Goal: Information Seeking & Learning: Check status

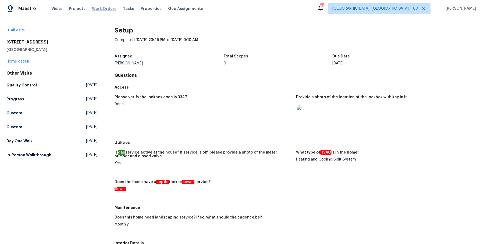
click at [102, 8] on span "Work Orders" at bounding box center [104, 8] width 24 height 5
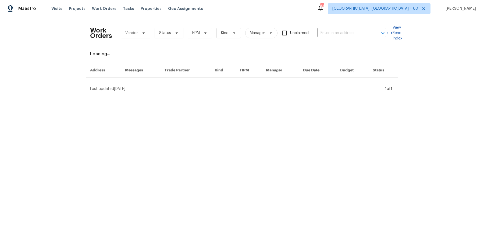
click at [353, 19] on div "Work Orders Vendor Status HPM Kind Manager Unclaimed ​ View Reno Index Loading.…" at bounding box center [242, 56] width 484 height 79
click at [345, 40] on div "Work Orders Vendor Status HPM Kind Manager Unclaimed ​" at bounding box center [238, 33] width 296 height 24
click at [347, 35] on input "text" at bounding box center [344, 33] width 54 height 8
paste input "13947 Meadow Lake Dr Fishers, IN 46038"
type input "13947 Meadow Lake Dr Fishers, IN 46038"
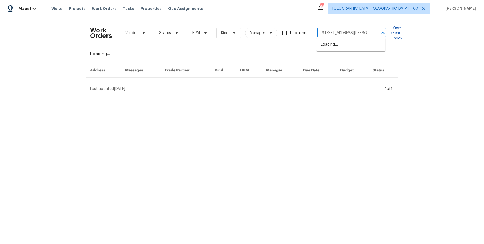
scroll to position [0, 22]
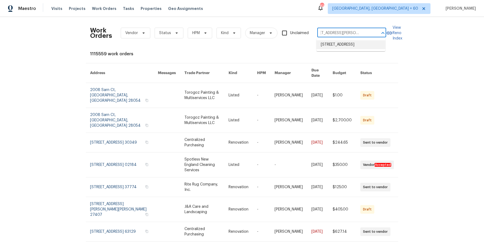
click at [343, 45] on li "[STREET_ADDRESS]" at bounding box center [351, 44] width 69 height 9
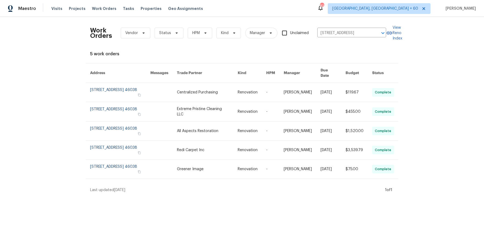
click at [262, 83] on link at bounding box center [252, 92] width 29 height 19
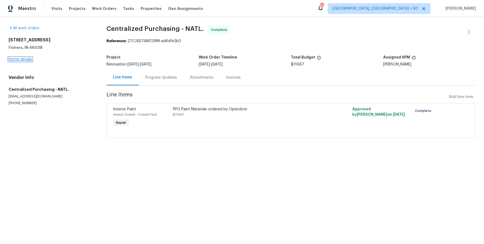
click at [21, 58] on link "Home details" at bounding box center [20, 60] width 23 height 4
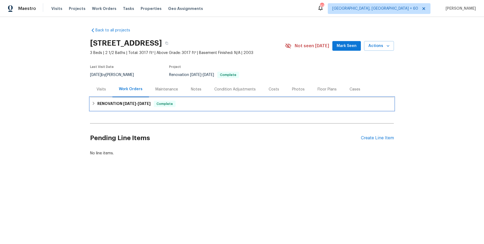
click at [186, 109] on div "RENOVATION 8/18/25 - 8/22/25 Complete" at bounding box center [242, 104] width 304 height 13
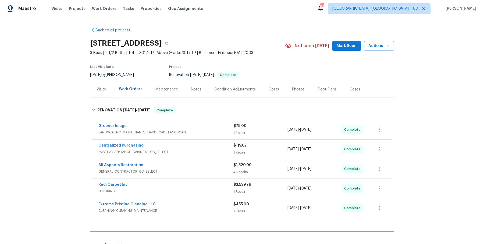
click at [194, 136] on div "Greener Image LANDSCAPING_MAINTENANCE, HARDSCAPE_LANDSCAPE $75.00 1 Repair 8/18…" at bounding box center [242, 129] width 300 height 19
click at [197, 133] on span "LANDSCAPING_MAINTENANCE, HARDSCAPE_LANDSCAPE" at bounding box center [165, 132] width 135 height 5
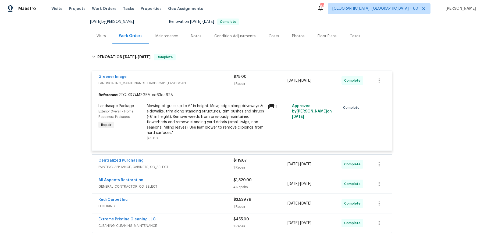
click at [197, 159] on div "Centralized Purchasing" at bounding box center [165, 161] width 135 height 6
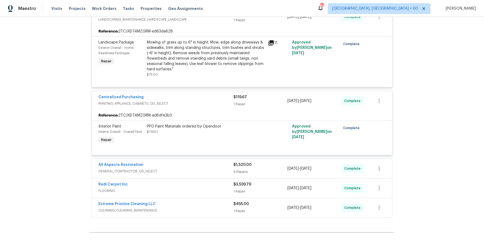
click at [194, 174] on div "All Aspects Restoration GENERAL_CONTRACTOR, OD_SELECT" at bounding box center [165, 168] width 135 height 13
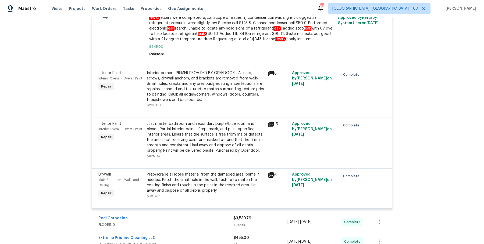
scroll to position [439, 0]
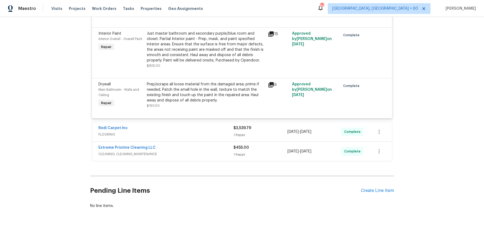
click at [200, 135] on span "FLOORING" at bounding box center [165, 134] width 135 height 5
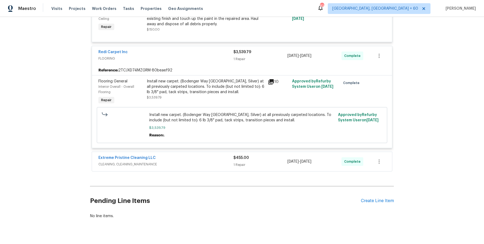
scroll to position [526, 0]
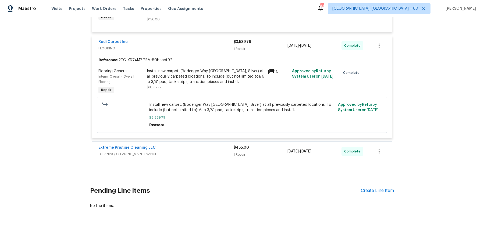
click at [223, 149] on div "Extreme Pristine Cleaning LLC" at bounding box center [165, 148] width 135 height 6
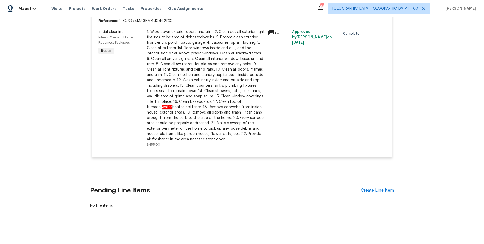
scroll to position [0, 0]
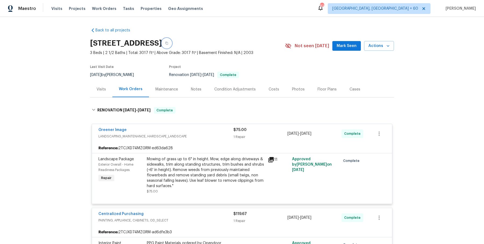
click at [172, 39] on button "button" at bounding box center [167, 43] width 10 height 10
click at [172, 42] on button "button" at bounding box center [167, 43] width 10 height 10
click at [168, 42] on icon "button" at bounding box center [166, 43] width 3 height 3
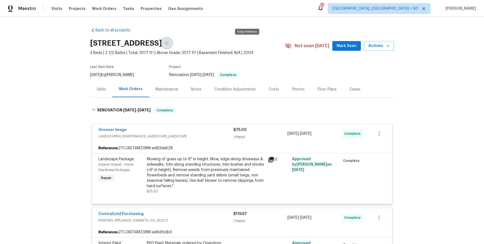
click at [168, 42] on icon "button" at bounding box center [166, 43] width 3 height 3
click at [168, 44] on icon "button" at bounding box center [166, 43] width 3 height 3
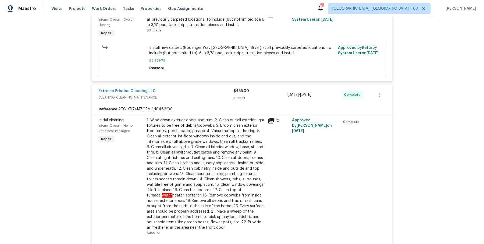
scroll to position [443, 0]
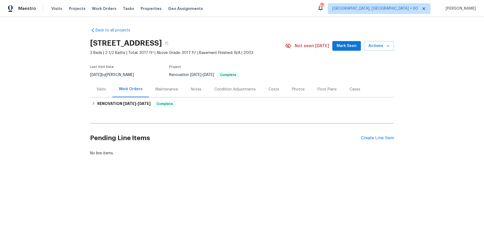
click at [98, 90] on div "Visits" at bounding box center [101, 89] width 9 height 5
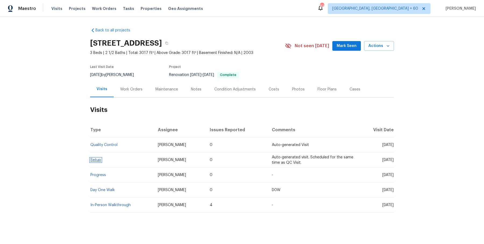
click at [95, 159] on link "Setup" at bounding box center [95, 160] width 11 height 4
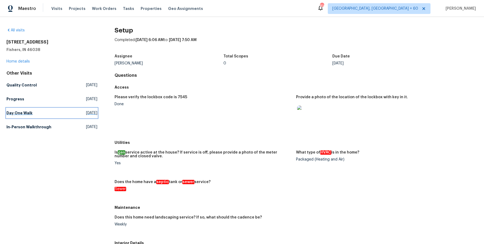
click at [31, 113] on h5 "Day One Walk" at bounding box center [19, 113] width 26 height 5
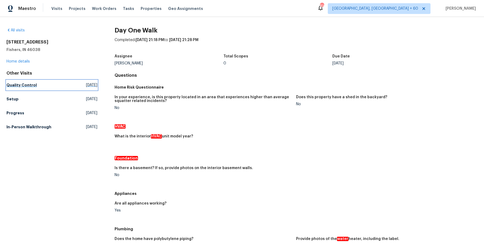
click at [16, 86] on h5 "Quality Control" at bounding box center [21, 85] width 30 height 5
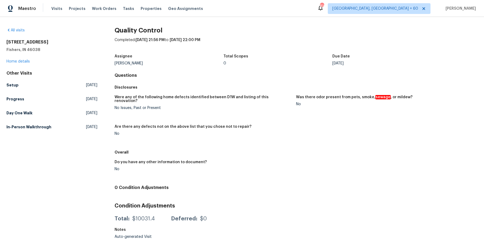
click at [23, 133] on div "All visits [STREET_ADDRESS][PERSON_NAME] Home details Other Visits Setup [DATE]…" at bounding box center [51, 135] width 91 height 215
click at [28, 127] on h5 "In-Person Walkthrough" at bounding box center [28, 127] width 45 height 5
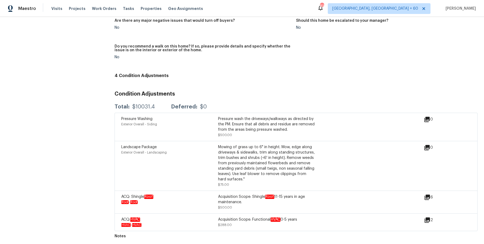
scroll to position [982, 0]
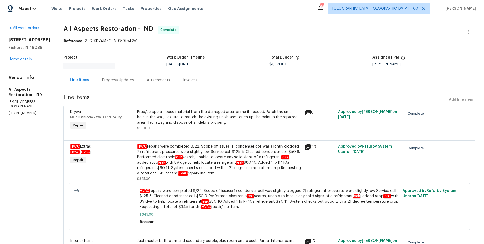
click at [123, 82] on div "Progress Updates" at bounding box center [118, 80] width 32 height 5
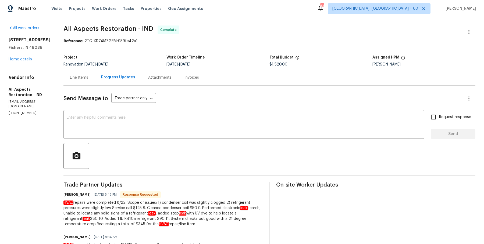
click at [157, 74] on div "Attachments" at bounding box center [160, 78] width 36 height 16
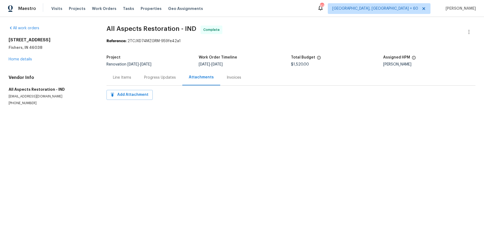
click at [230, 76] on div "Invoices" at bounding box center [234, 77] width 15 height 5
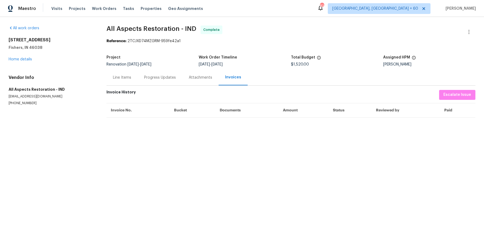
click at [132, 79] on div "Line Items" at bounding box center [121, 78] width 31 height 16
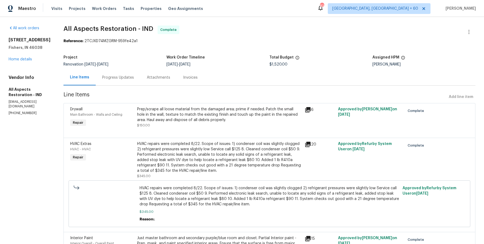
click at [143, 122] on div "Prep/scrape all loose material from the damaged area; prime if needed. Patch th…" at bounding box center [219, 118] width 164 height 22
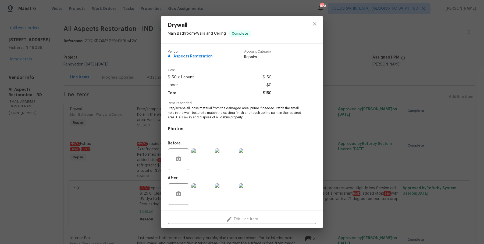
click at [93, 134] on div "Drywall Main Bathroom - Walls and Ceiling Complete Vendor All Aspects Restorati…" at bounding box center [242, 122] width 484 height 244
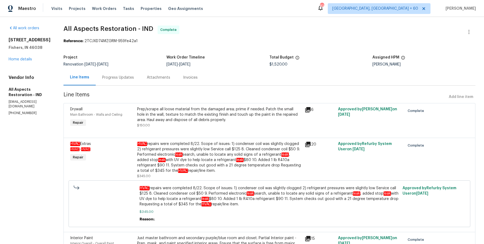
click at [151, 149] on div "HVAC repairs were completed 8/22. Scope of issues: 1) condenser coil was slight…" at bounding box center [219, 157] width 164 height 32
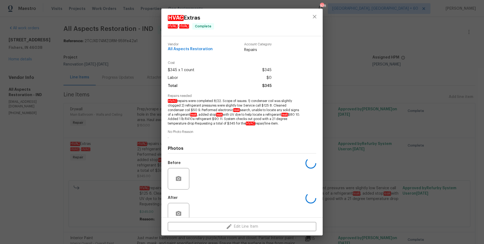
scroll to position [12, 0]
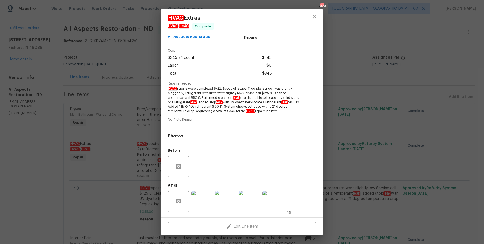
click at [198, 204] on img at bounding box center [202, 202] width 22 height 22
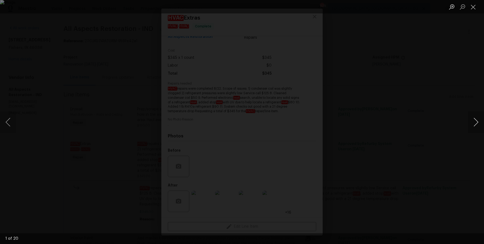
click at [472, 117] on button "Next image" at bounding box center [476, 123] width 16 height 22
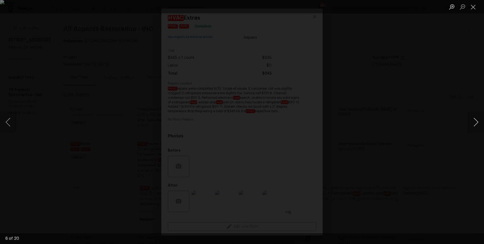
click at [472, 117] on button "Next image" at bounding box center [476, 123] width 16 height 22
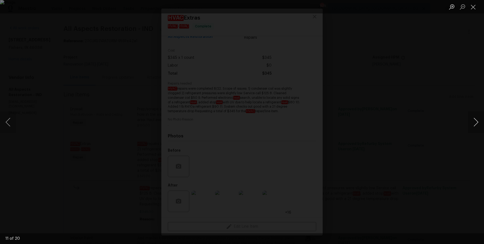
click at [472, 117] on button "Next image" at bounding box center [476, 123] width 16 height 22
click at [473, 122] on button "Next image" at bounding box center [476, 123] width 16 height 22
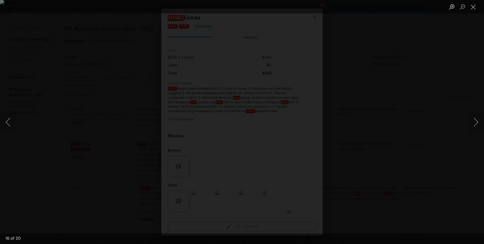
click at [465, 114] on div "Lightbox" at bounding box center [242, 122] width 484 height 244
click at [444, 102] on div "Lightbox" at bounding box center [242, 122] width 484 height 244
click at [382, 86] on div "Lightbox" at bounding box center [242, 122] width 484 height 244
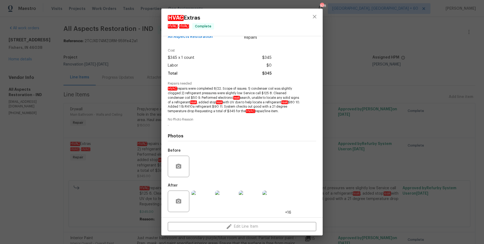
drag, startPoint x: 165, startPoint y: 88, endPoint x: 300, endPoint y: 113, distance: 137.0
click at [300, 113] on div "Vendor All Aspects Restoration Account Category Repairs Cost $345 x 1 count $34…" at bounding box center [241, 127] width 161 height 182
copy span "HVAC repairs were completed 8/22. Scope of issues: 1) condenser coil was slight…"
click at [96, 40] on div "HVAC Extras HVAC - HVAC Complete Vendor All Aspects Restoration Account Categor…" at bounding box center [242, 122] width 484 height 244
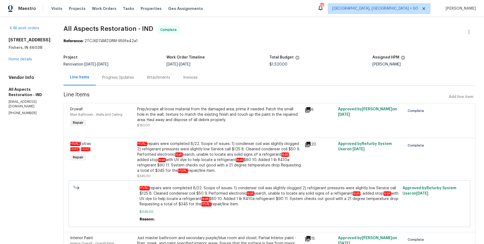
click at [91, 11] on div "Visits Projects Work Orders Tasks Properties Geo Assignments" at bounding box center [130, 8] width 158 height 11
click at [93, 10] on span "Work Orders" at bounding box center [104, 8] width 24 height 5
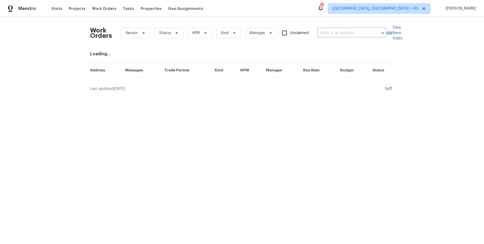
click at [341, 38] on div "Work Orders Vendor Status HPM Kind Manager Unclaimed ​" at bounding box center [238, 33] width 296 height 24
click at [343, 26] on div "Work Orders Vendor Status HPM Kind Manager Unclaimed ​" at bounding box center [238, 33] width 296 height 24
click at [339, 34] on input "text" at bounding box center [344, 33] width 54 height 8
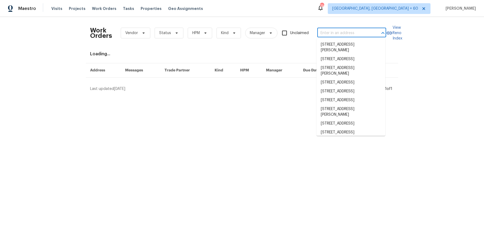
paste input "651 Walnut Woods Dr Braselton, GA 30517"
type input "651 Walnut Woods Dr Braselton, GA 30517"
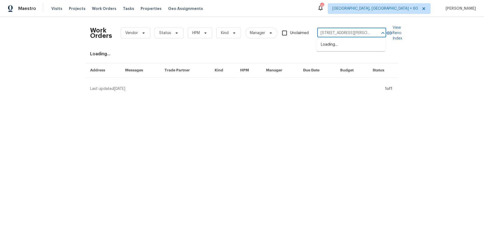
scroll to position [0, 23]
click at [339, 44] on li "651 Walnut Woods Dr, Braselton, GA 30517" at bounding box center [351, 47] width 69 height 15
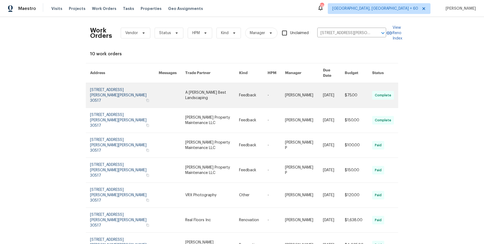
click at [288, 95] on link at bounding box center [304, 95] width 38 height 25
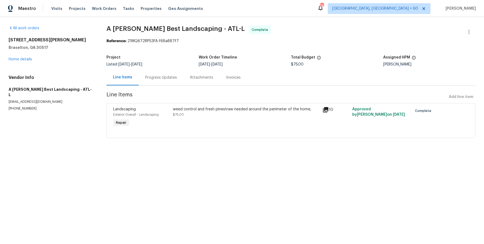
click at [26, 66] on div "All work orders 651 Walnut Woods Dr Braselton, GA 30517 Home details Vendor Inf…" at bounding box center [51, 69] width 85 height 86
click at [26, 62] on div "All work orders 651 Walnut Woods Dr Braselton, GA 30517 Home details Vendor Inf…" at bounding box center [51, 69] width 85 height 86
click at [26, 60] on link "Home details" at bounding box center [20, 60] width 23 height 4
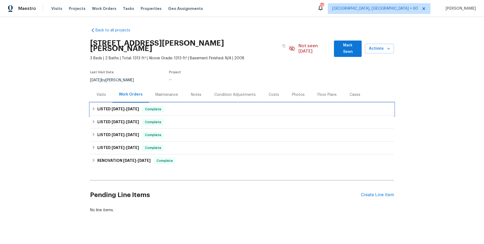
click at [200, 107] on div "LISTED 8/21/25 - 8/27/25 Complete" at bounding box center [242, 109] width 304 height 13
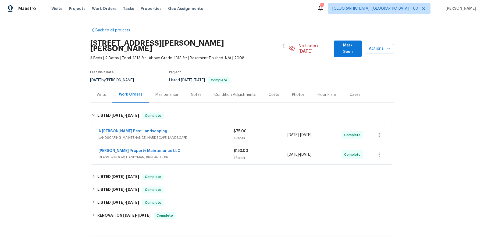
click at [196, 129] on div "A Lopez Best Landscaping" at bounding box center [165, 132] width 135 height 6
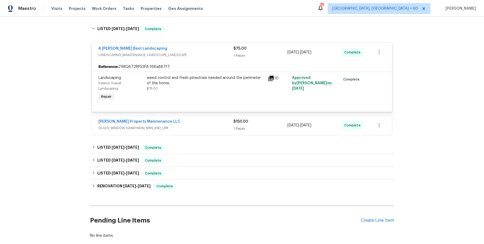
scroll to position [100, 0]
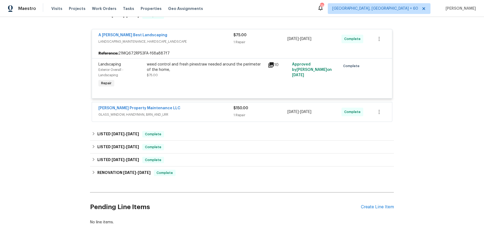
click at [208, 89] on div at bounding box center [241, 92] width 287 height 6
click at [206, 102] on div "Glen Property Maintenance LLC GLASS_WINDOW, HANDYMAN, BRN_AND_LRR $150.00 1 Rep…" at bounding box center [242, 111] width 300 height 19
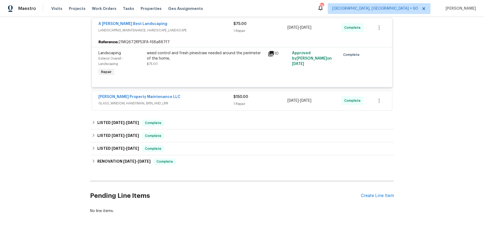
click at [207, 101] on span "GLASS_WINDOW, HANDYMAN, BRN_AND_LRR" at bounding box center [165, 103] width 135 height 5
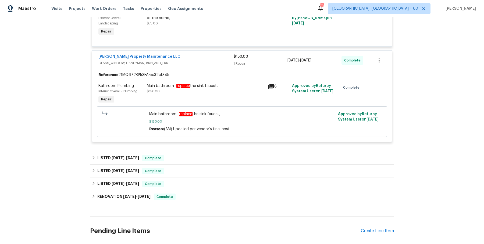
scroll to position [157, 0]
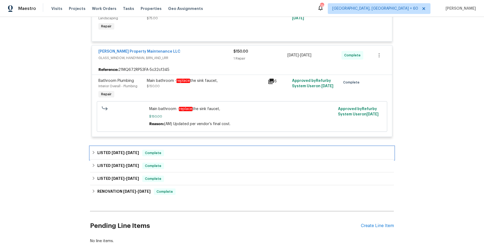
click at [177, 150] on div "LISTED 8/4/25 - 8/4/25 Complete" at bounding box center [242, 153] width 301 height 6
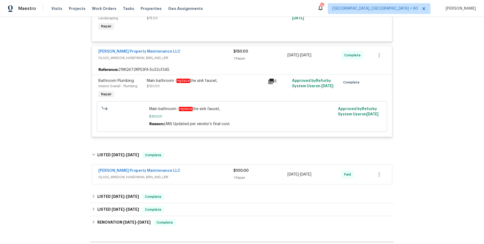
click at [187, 168] on div "Glen Property Maintenance LLC" at bounding box center [165, 171] width 135 height 6
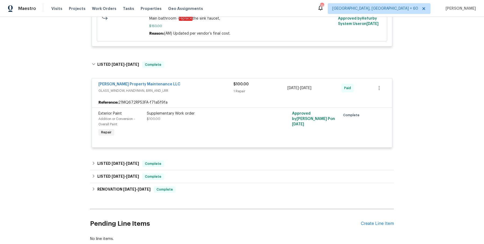
scroll to position [250, 0]
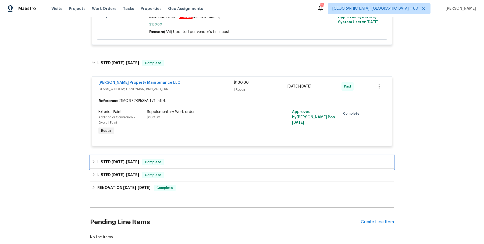
click at [188, 160] on div "LISTED 7/25/25 - 7/29/25 Complete" at bounding box center [242, 162] width 304 height 13
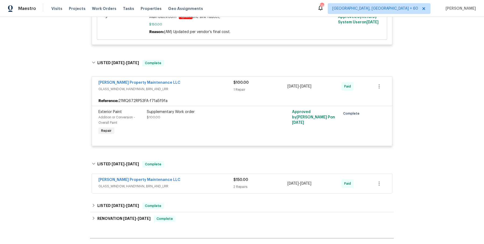
click at [184, 177] on div "Glen Property Maintenance LLC" at bounding box center [165, 180] width 135 height 6
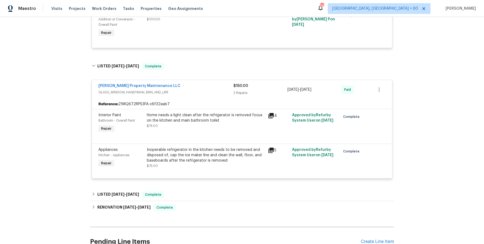
scroll to position [347, 0]
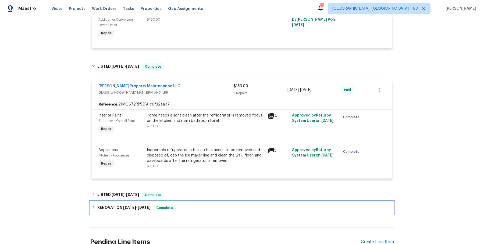
click at [182, 202] on div "RENOVATION 6/9/25 - 6/21/25 Complete" at bounding box center [242, 208] width 304 height 13
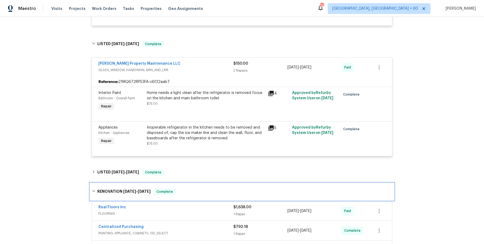
scroll to position [373, 0]
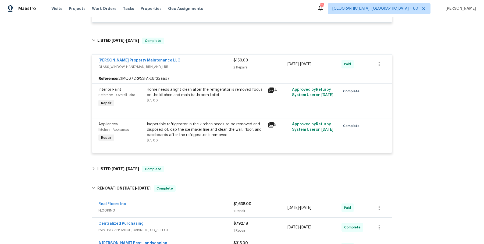
click at [185, 208] on span "FLOORING" at bounding box center [165, 210] width 135 height 5
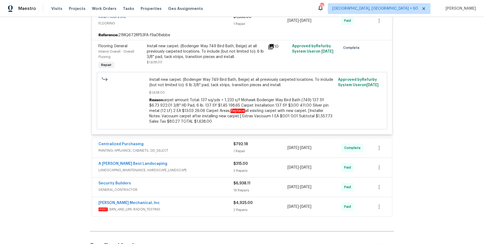
scroll to position [567, 0]
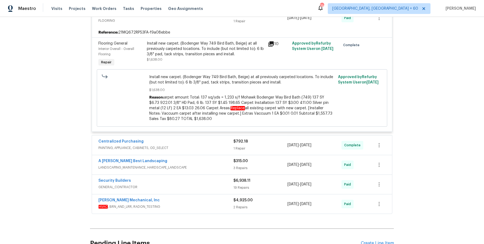
click at [185, 204] on span "HVAC , BRN_AND_LRR, RADON_TESTING" at bounding box center [165, 206] width 135 height 5
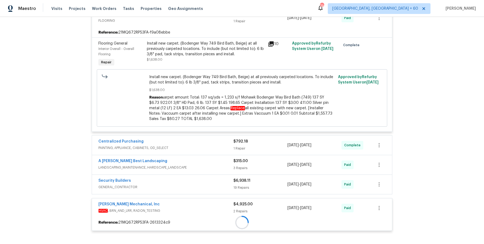
click at [194, 185] on span "GENERAL_CONTRACTOR" at bounding box center [165, 187] width 135 height 5
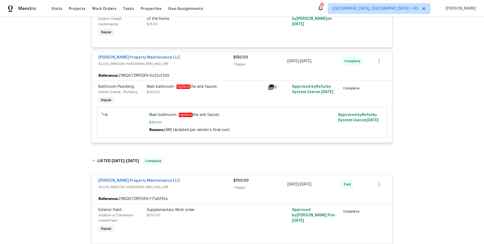
scroll to position [0, 0]
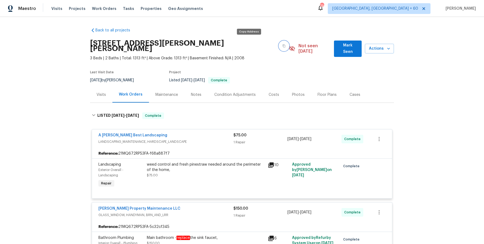
click at [279, 41] on button "button" at bounding box center [284, 46] width 10 height 10
click at [105, 9] on span "Work Orders" at bounding box center [104, 8] width 24 height 5
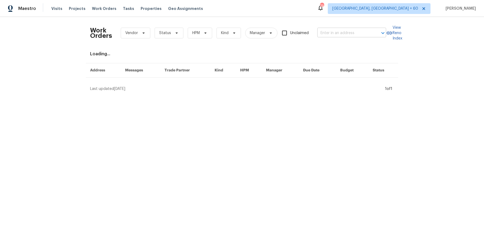
click at [364, 35] on input "text" at bounding box center [344, 33] width 54 height 8
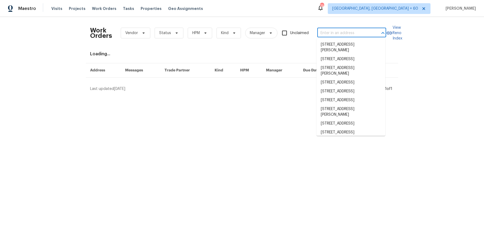
paste input "2622 Abington Dr Snellville, GA 30078"
type input "2622 Abington Dr Snellville, GA 30078"
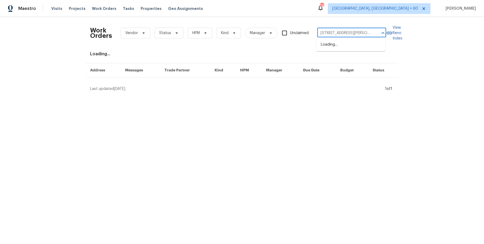
scroll to position [0, 16]
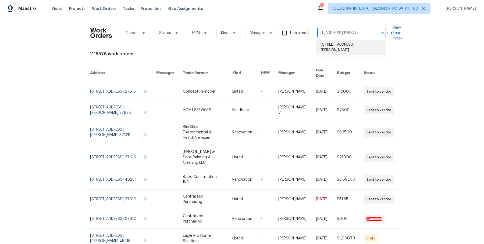
click at [359, 44] on li "2622 Abington Dr, Snellville, GA 30078" at bounding box center [351, 47] width 69 height 15
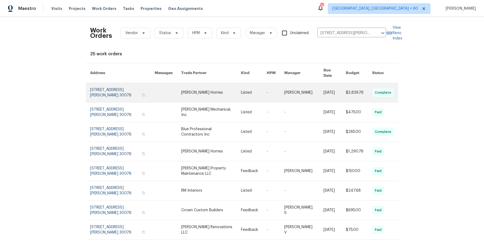
click at [300, 83] on link at bounding box center [303, 92] width 39 height 19
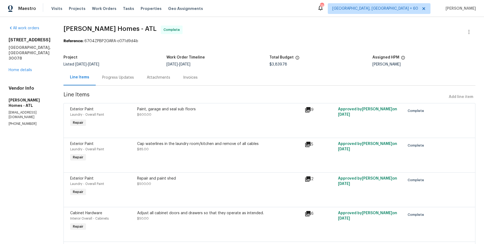
click at [23, 60] on h5 "Snellville, GA 30078" at bounding box center [30, 53] width 42 height 16
click at [25, 67] on div "2622 Abington Dr Snellville, GA 30078 Home details" at bounding box center [30, 54] width 42 height 35
click at [25, 69] on link "Home details" at bounding box center [20, 70] width 23 height 4
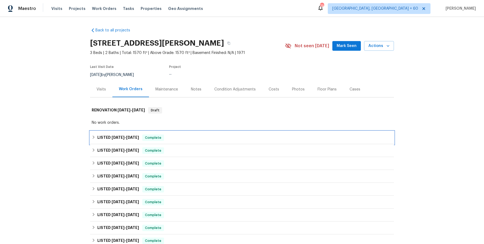
click at [147, 135] on div "Complete" at bounding box center [153, 138] width 22 height 6
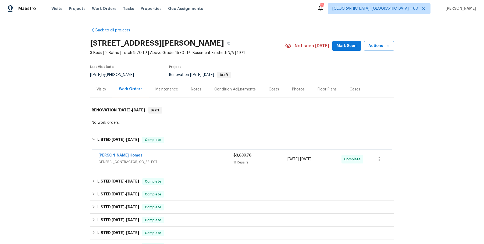
click at [161, 157] on div "Therrien Homes" at bounding box center [165, 156] width 135 height 6
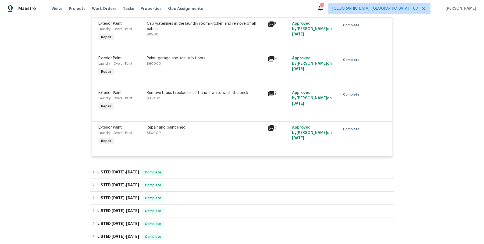
scroll to position [520, 0]
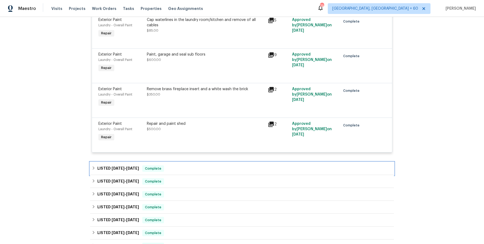
click at [161, 166] on div "Complete" at bounding box center [153, 169] width 22 height 6
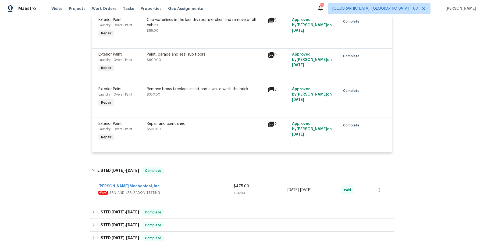
click at [175, 194] on span "HVAC , BRN_AND_LRR, RADON_TESTING" at bounding box center [165, 192] width 135 height 5
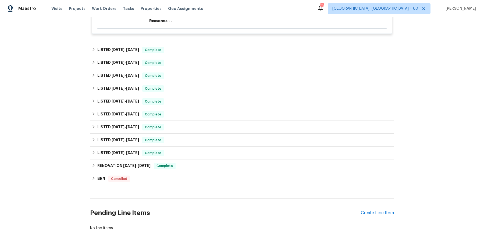
scroll to position [860, 0]
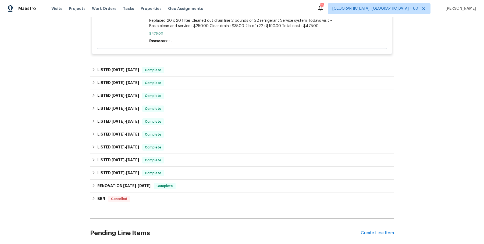
click at [201, 77] on div "LISTED 7/14/25 - 7/16/25 Complete Therrien Homes GENERAL_CONTRACTOR, OD_SELECT …" at bounding box center [242, 83] width 304 height 13
click at [203, 68] on div "LISTED 7/14/25 - 7/16/25 Complete" at bounding box center [242, 70] width 301 height 6
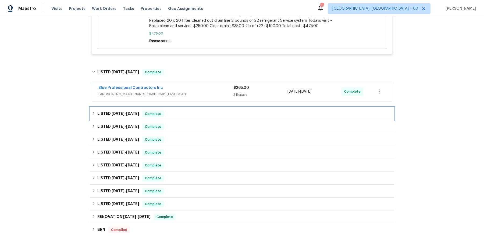
click at [190, 112] on div "LISTED 7/14/25 - 7/16/25 Complete" at bounding box center [242, 114] width 301 height 6
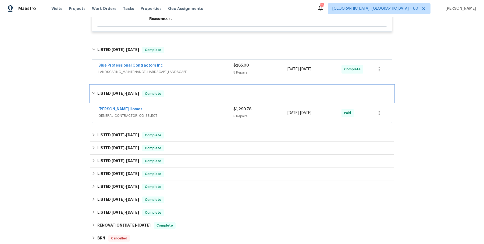
scroll to position [886, 0]
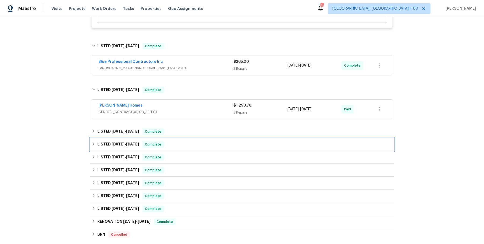
click at [191, 139] on div "LISTED 4/22/25 - 4/24/25 Complete" at bounding box center [242, 144] width 304 height 13
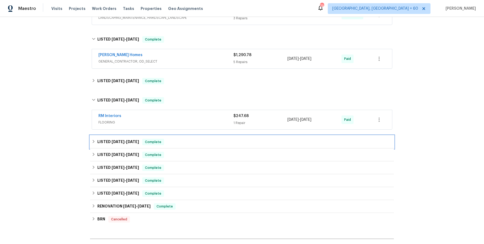
click at [201, 142] on div "LISTED 4/1/25 - 4/3/25 Complete" at bounding box center [242, 142] width 301 height 6
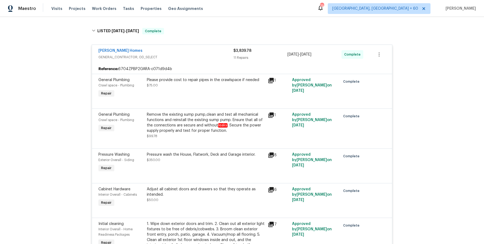
scroll to position [0, 0]
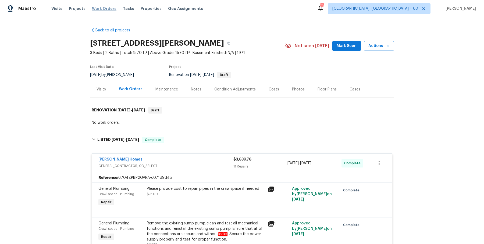
click at [100, 8] on span "Work Orders" at bounding box center [104, 8] width 24 height 5
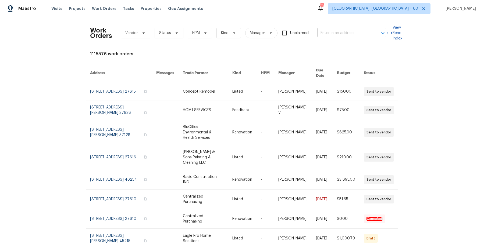
click at [324, 31] on input "text" at bounding box center [344, 33] width 54 height 8
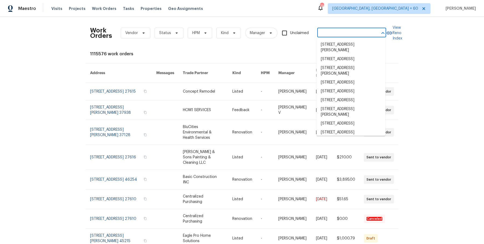
paste input "18944 Northern Dancer Ln Yorba Linda, CA 92886"
type input "18944 Northern Dancer Ln Yorba Linda, CA 92886"
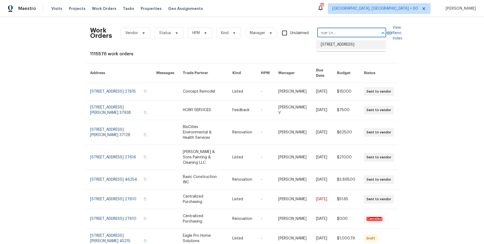
click at [343, 45] on li "18944 Northern Dancer Ln, Yorba Linda, CA 92886" at bounding box center [351, 44] width 69 height 9
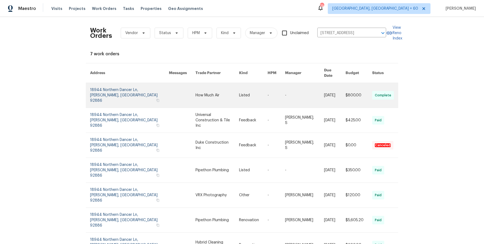
click at [279, 89] on link at bounding box center [276, 95] width 17 height 25
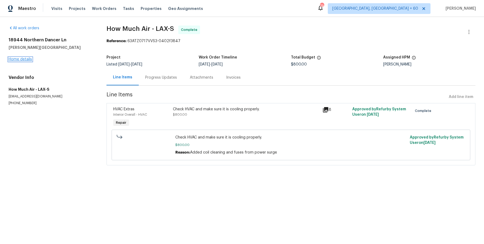
click at [20, 59] on link "Home details" at bounding box center [20, 60] width 23 height 4
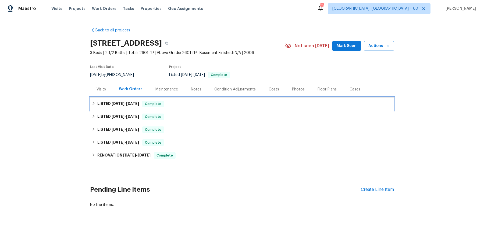
click at [189, 101] on div "LISTED 8/26/25 - 8/26/25 Complete" at bounding box center [242, 104] width 301 height 6
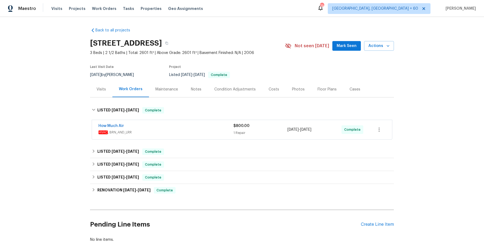
click at [186, 130] on span "HVAC , BRN_AND_LRR" at bounding box center [165, 132] width 135 height 5
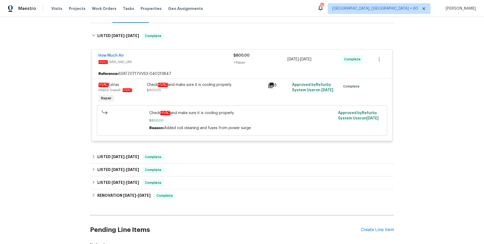
scroll to position [74, 0]
click at [180, 148] on div "Back to all projects 18944 Northern Dancer Ln, Yorba Linda, CA 92886 3 Beds | 2…" at bounding box center [242, 101] width 304 height 304
click at [181, 147] on div "Back to all projects 18944 Northern Dancer Ln, Yorba Linda, CA 92886 3 Beds | 2…" at bounding box center [242, 101] width 304 height 304
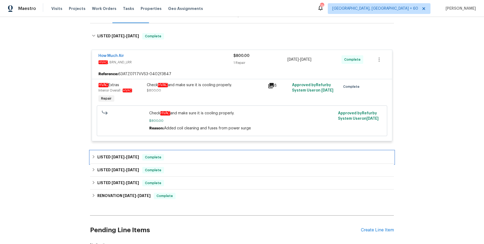
click at [181, 153] on div "LISTED 8/1/25 - 8/4/25 Complete" at bounding box center [242, 157] width 304 height 13
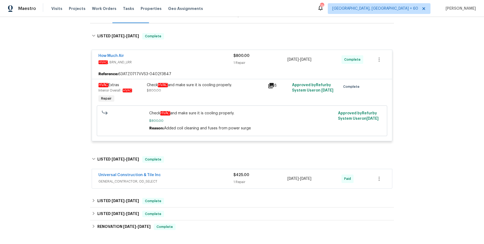
click at [179, 173] on div "Universal Construction & Tile Inc" at bounding box center [165, 176] width 135 height 6
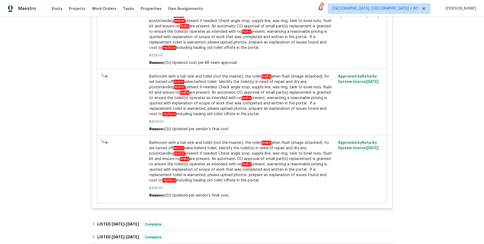
scroll to position [510, 0]
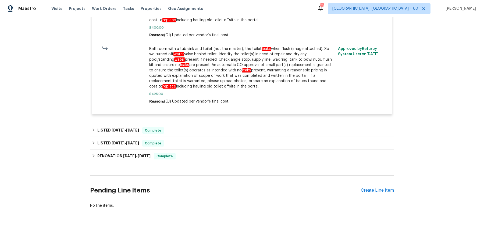
click at [197, 133] on div "LISTED 2/3/25 - 2/3/25 Complete" at bounding box center [242, 130] width 304 height 13
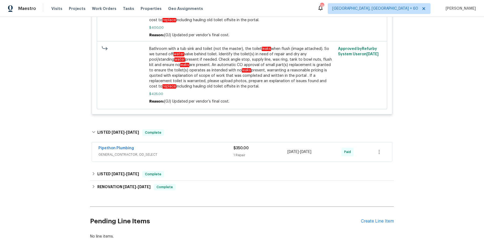
click at [184, 159] on div "Pipethon Plumbing GENERAL_CONTRACTOR, OD_SELECT $350.00 1 Repair 2/3/2025 - 2/3…" at bounding box center [242, 152] width 300 height 19
click at [189, 146] on div "Pipethon Plumbing" at bounding box center [165, 149] width 135 height 6
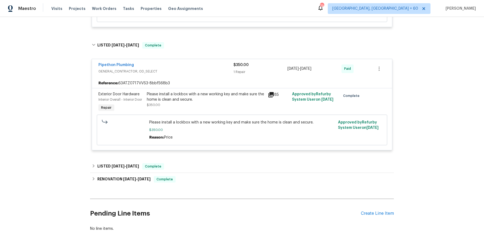
scroll to position [597, 0]
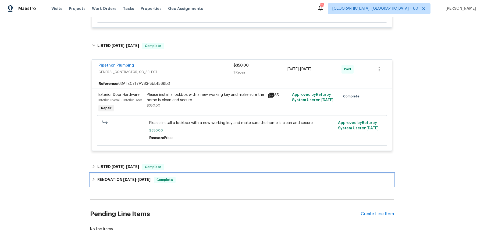
click at [182, 174] on div "RENOVATION 12/23/24 - 1/3/25 Complete" at bounding box center [242, 180] width 304 height 13
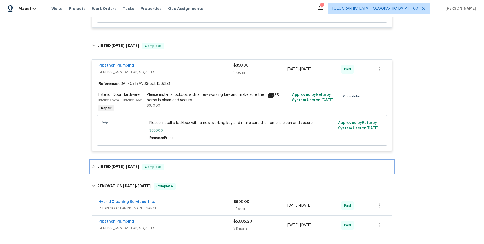
click at [184, 172] on div "LISTED 1/7/25 - 1/8/25 Complete" at bounding box center [242, 167] width 304 height 13
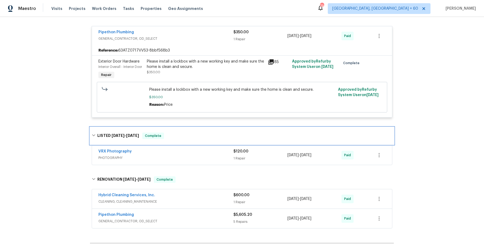
scroll to position [631, 0]
click at [202, 151] on div "VRX Photography" at bounding box center [165, 151] width 135 height 6
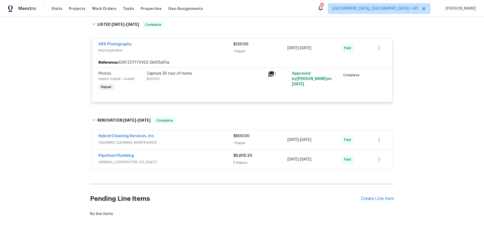
scroll to position [747, 0]
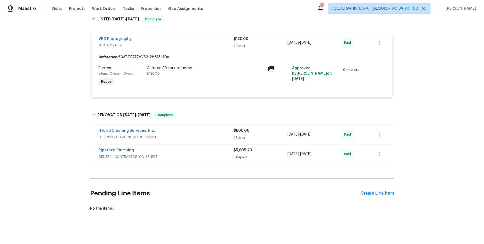
click at [204, 143] on div "Hybrid Cleaning Services, Inc. CLEANING, CLEANING_MAINTENANCE $600.00 1 Repair …" at bounding box center [242, 134] width 300 height 19
click at [205, 136] on span "CLEANING, CLEANING_MAINTENANCE" at bounding box center [165, 137] width 135 height 5
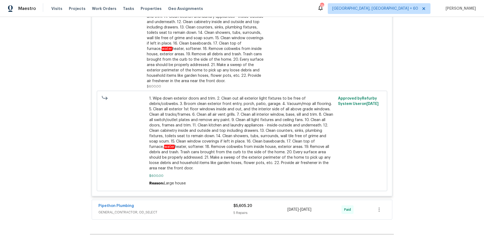
scroll to position [958, 0]
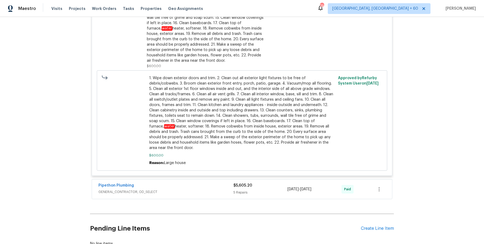
click at [191, 198] on div "Pipethon Plumbing GENERAL_CONTRACTOR, OD_SELECT $5,605.20 5 Repairs 12/23/2024 …" at bounding box center [242, 189] width 300 height 19
click at [193, 194] on div "Pipethon Plumbing GENERAL_CONTRACTOR, OD_SELECT" at bounding box center [165, 189] width 135 height 13
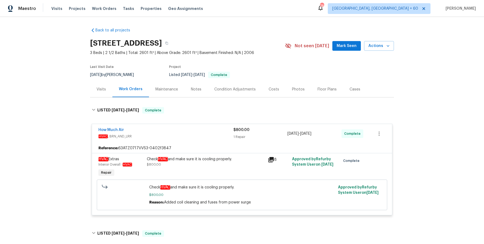
scroll to position [5, 0]
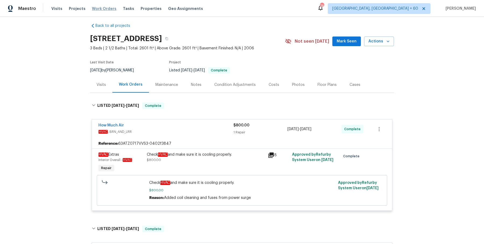
click at [108, 11] on span "Work Orders" at bounding box center [104, 8] width 24 height 5
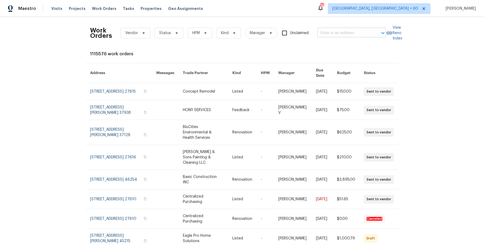
click at [354, 31] on input "text" at bounding box center [344, 33] width 54 height 8
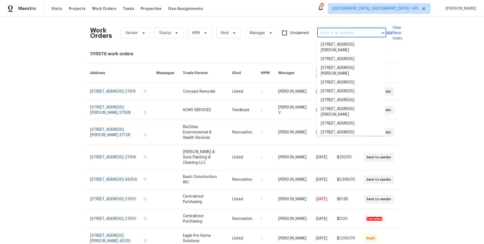
paste input "3309 Red Oak Cir N Burnsville, MN 55337"
type input "3309 Red Oak Cir N Burnsville, MN 55337"
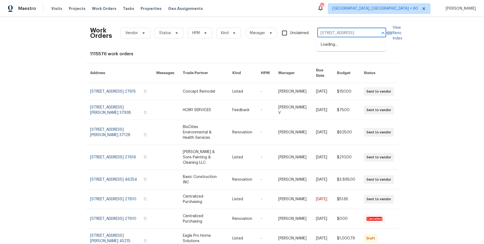
scroll to position [0, 22]
click at [351, 47] on li "3309 Red Oak Cir N, Burnsville, MN 55337" at bounding box center [351, 44] width 69 height 9
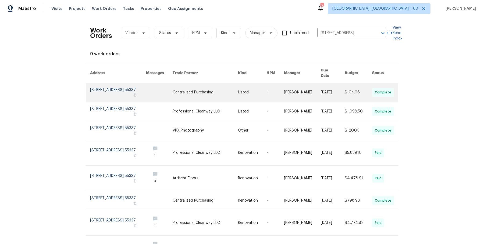
click at [279, 88] on link at bounding box center [274, 92] width 17 height 19
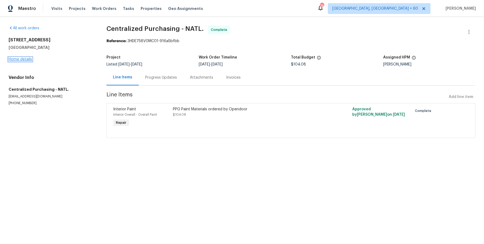
click at [27, 59] on link "Home details" at bounding box center [20, 60] width 23 height 4
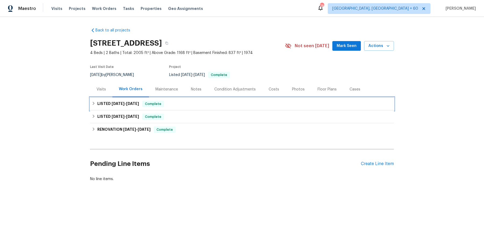
click at [174, 101] on div "LISTED 8/15/25 - 8/15/25 Complete" at bounding box center [242, 104] width 301 height 6
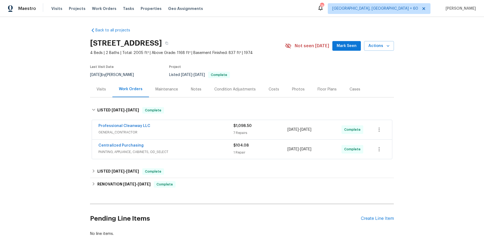
click at [171, 130] on span "GENERAL_CONTRACTOR" at bounding box center [165, 132] width 135 height 5
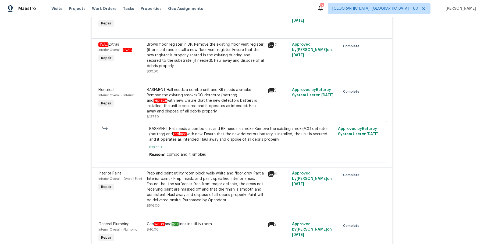
scroll to position [189, 0]
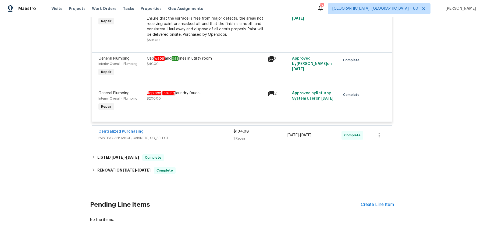
click at [197, 135] on div "Centralized Purchasing" at bounding box center [165, 132] width 135 height 6
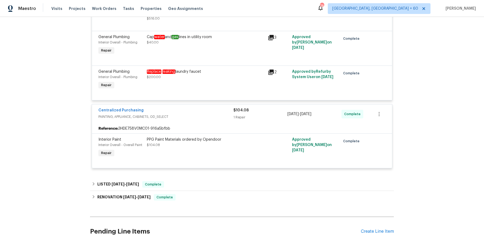
scroll to position [372, 0]
click at [181, 180] on div "LISTED 8/9/25 - 8/11/25 Complete" at bounding box center [242, 184] width 304 height 13
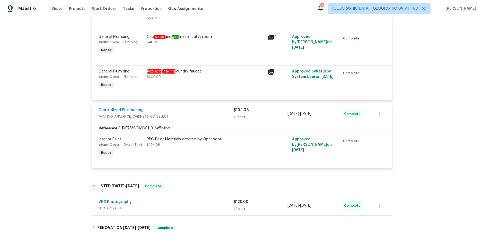
click at [178, 209] on span "PHOTOGRAPHY" at bounding box center [165, 208] width 135 height 5
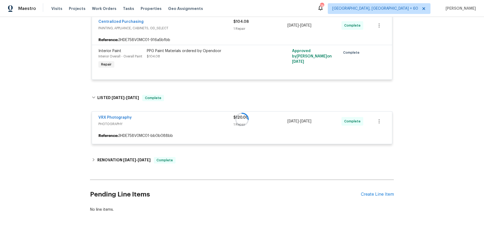
scroll to position [461, 0]
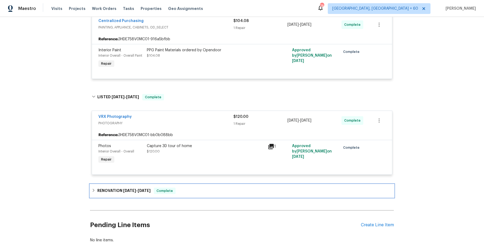
click at [189, 186] on div "RENOVATION 7/22/25 - 8/5/25 Complete" at bounding box center [242, 191] width 304 height 13
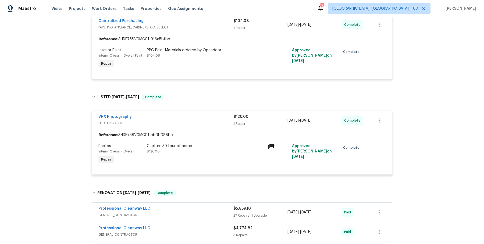
click at [193, 208] on div "Professional Cleanway LLC" at bounding box center [165, 209] width 135 height 6
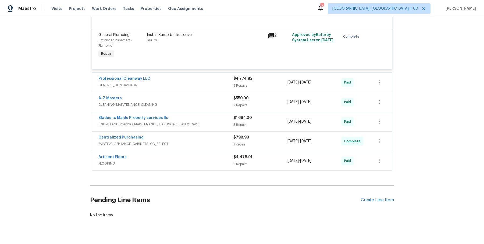
scroll to position [1840, 0]
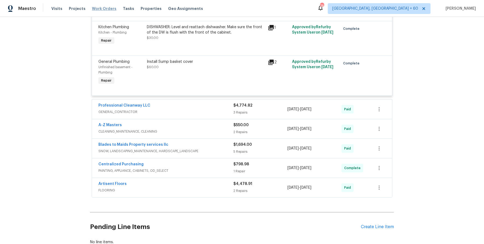
click at [95, 11] on span "Work Orders" at bounding box center [104, 8] width 24 height 5
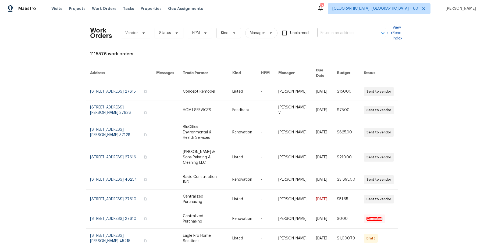
click at [367, 37] on input "text" at bounding box center [344, 33] width 54 height 8
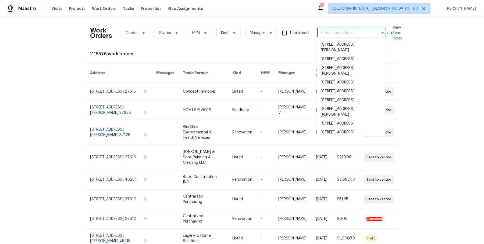
paste input "253 Palmetto Walk Dr Summerville, SC 29486"
type input "253 Palmetto Walk Dr Summerville, SC 29486"
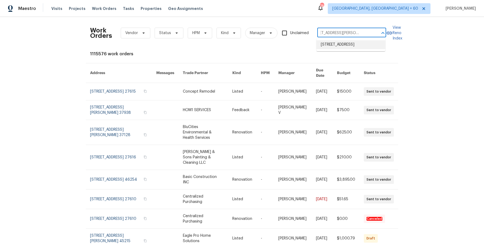
click at [359, 46] on li "253 Palmetto Walk Dr, Summerville, SC 29486" at bounding box center [351, 44] width 69 height 9
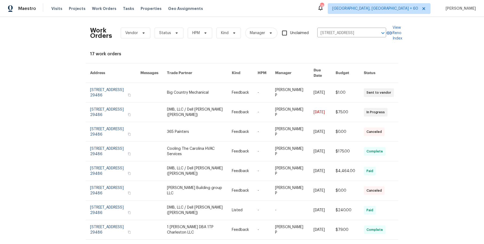
click at [275, 88] on link at bounding box center [266, 92] width 17 height 19
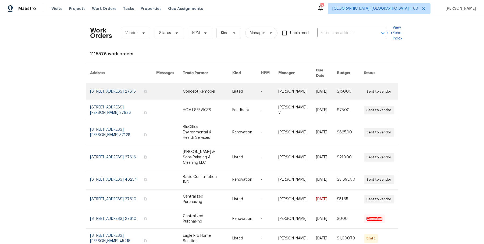
click at [232, 96] on link at bounding box center [246, 91] width 29 height 17
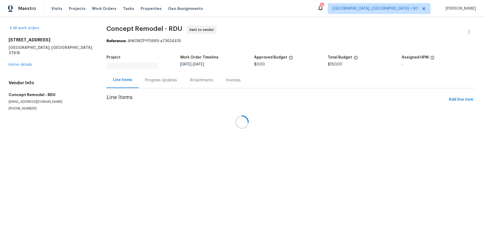
click at [32, 59] on div at bounding box center [242, 122] width 484 height 244
click at [26, 59] on div at bounding box center [242, 122] width 484 height 244
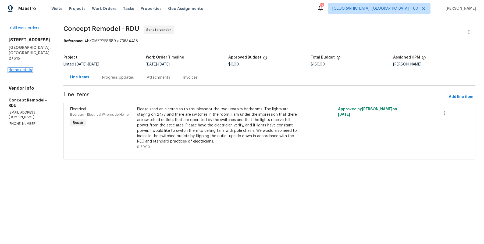
click at [28, 69] on link "Home details" at bounding box center [20, 70] width 23 height 4
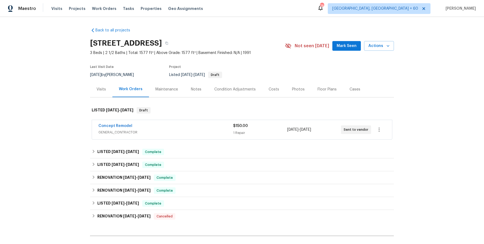
click at [205, 125] on div "Concept Remodel" at bounding box center [165, 126] width 135 height 6
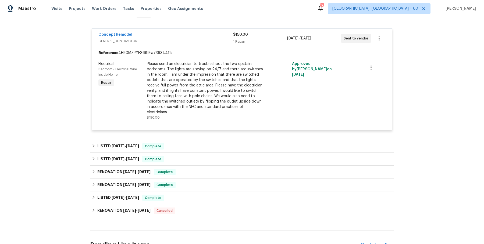
scroll to position [101, 0]
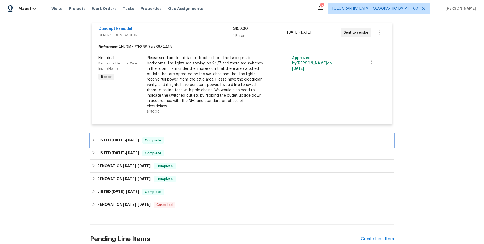
click at [205, 138] on div "LISTED 8/22/25 - 8/27/25 Complete" at bounding box center [242, 140] width 304 height 13
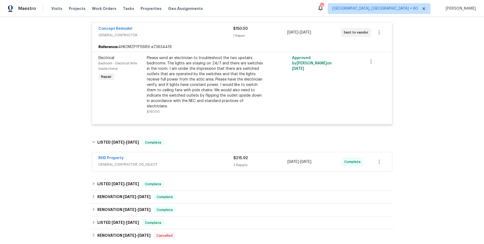
click at [196, 156] on div "RHD Property" at bounding box center [165, 159] width 135 height 6
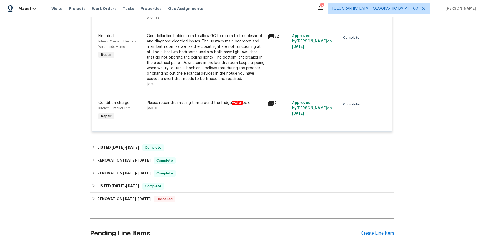
scroll to position [319, 0]
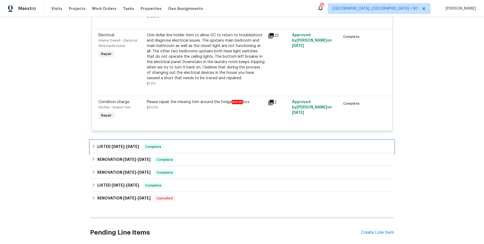
click at [172, 144] on div "LISTED 8/15/25 - 8/16/25 Complete" at bounding box center [242, 147] width 301 height 6
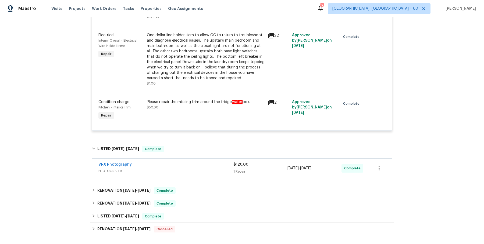
click at [173, 162] on div "VRX Photography" at bounding box center [165, 165] width 135 height 6
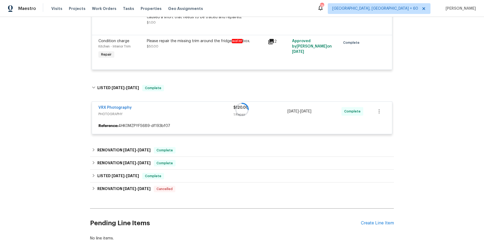
scroll to position [382, 0]
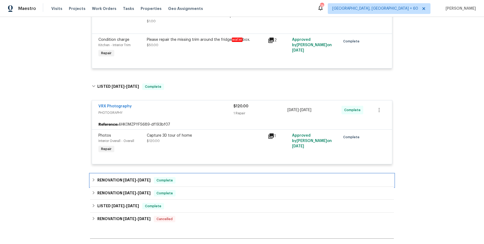
click at [182, 174] on div "RENOVATION 8/1/25 - 8/12/25 Complete" at bounding box center [242, 180] width 304 height 13
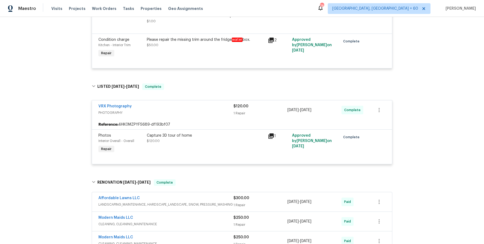
click at [182, 196] on div "Affordable Lawns LLC" at bounding box center [165, 199] width 135 height 6
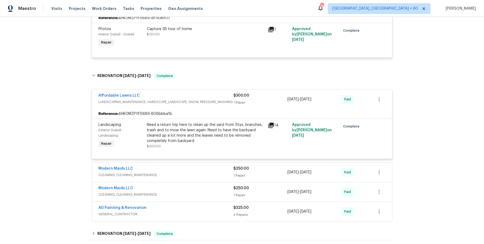
scroll to position [497, 0]
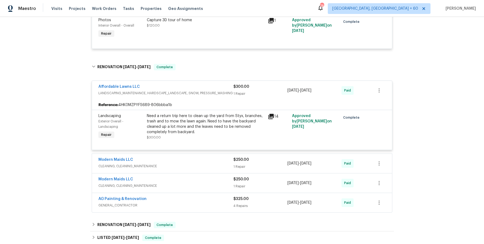
click at [198, 165] on div "Modern Maids LLC CLEANING, CLEANING_MAINTENANCE $250.00 1 Repair 8/8/2025 - 8/1…" at bounding box center [242, 163] width 300 height 19
click at [198, 164] on span "CLEANING, CLEANING_MAINTENANCE" at bounding box center [165, 166] width 135 height 5
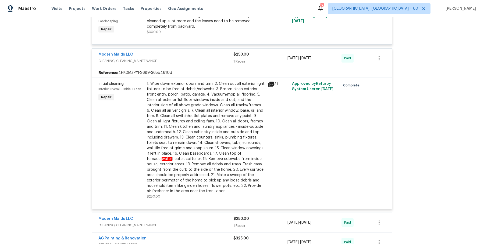
scroll to position [731, 0]
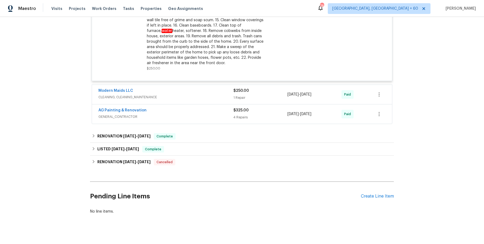
click at [207, 95] on span "CLEANING, CLEANING_MAINTENANCE" at bounding box center [165, 97] width 135 height 5
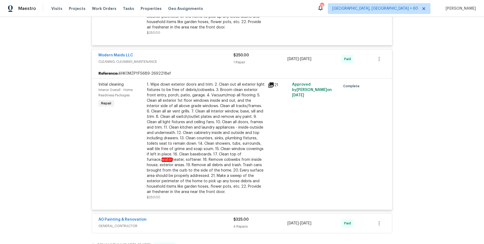
scroll to position [769, 0]
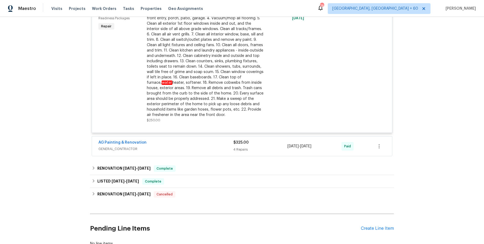
click at [205, 140] on div "AG Painting & Renovation" at bounding box center [165, 143] width 135 height 6
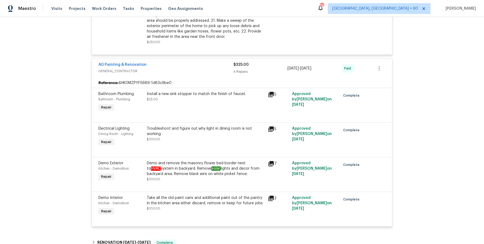
scroll to position [945, 0]
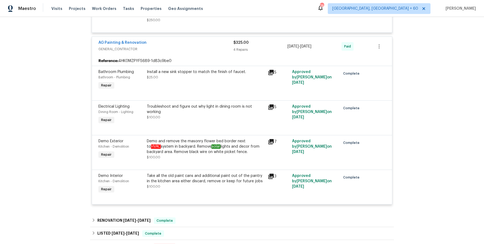
click at [184, 218] on div "RENOVATION 7/21/25 - 8/21/25 Complete" at bounding box center [242, 221] width 301 height 6
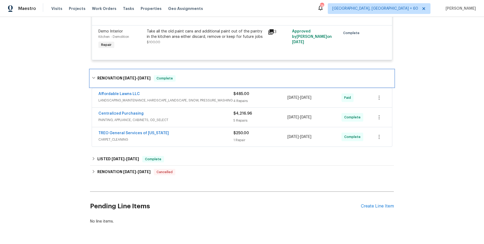
scroll to position [1091, 0]
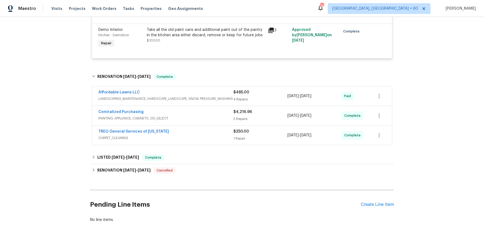
click at [203, 155] on div "LISTED 7/21/25 - 8/5/25 Complete" at bounding box center [242, 158] width 301 height 6
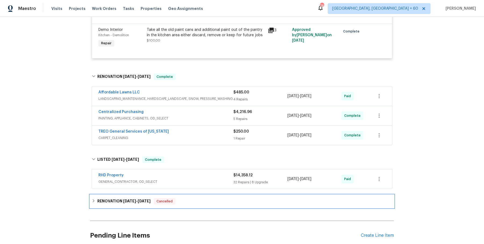
click at [201, 198] on div "RENOVATION 5/27/25 - 6/6/25 Cancelled" at bounding box center [242, 201] width 301 height 6
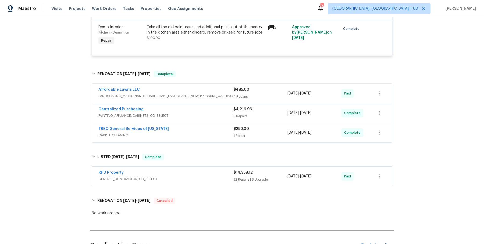
click at [216, 170] on div "RHD Property" at bounding box center [165, 173] width 135 height 6
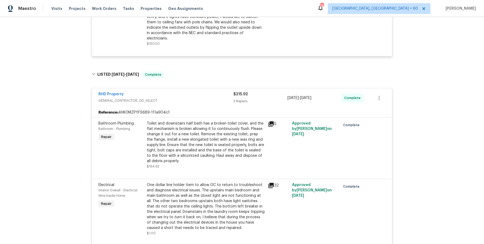
scroll to position [0, 0]
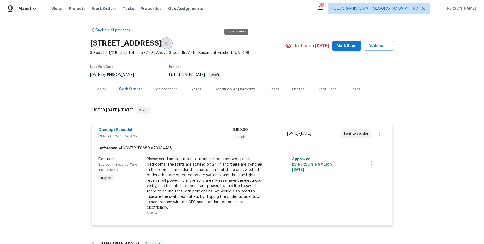
click at [168, 42] on icon "button" at bounding box center [166, 43] width 3 height 3
click at [108, 12] on div "Visits Projects Work Orders Tasks Properties Geo Assignments" at bounding box center [130, 8] width 158 height 11
click at [108, 9] on span "Work Orders" at bounding box center [104, 8] width 24 height 5
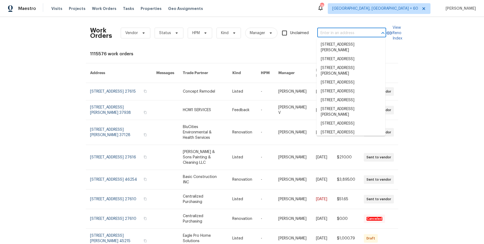
click at [347, 31] on input "text" at bounding box center [344, 33] width 54 height 8
paste input "4048 Chapel Hill Rd Clarksville, TN 37040"
type input "4048 Chapel Hill Rd Clarksville, TN 37040"
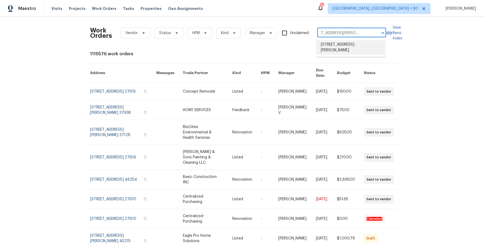
click at [344, 42] on li "4048 Chapel Hill Rd, Clarksville, TN 37040" at bounding box center [351, 47] width 69 height 15
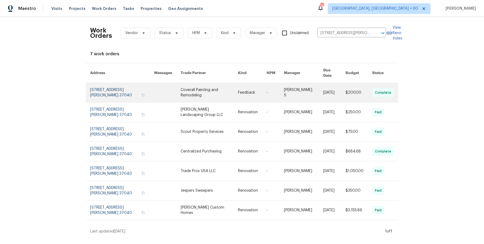
click at [223, 91] on link at bounding box center [209, 92] width 57 height 19
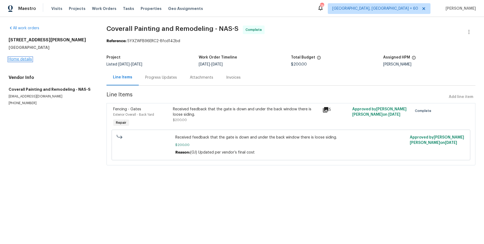
click at [26, 61] on link "Home details" at bounding box center [20, 60] width 23 height 4
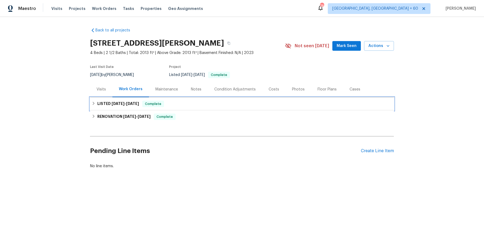
click at [190, 104] on div "LISTED 8/25/25 - 8/27/25 Complete" at bounding box center [242, 104] width 301 height 6
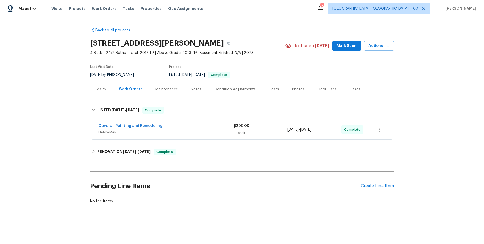
click at [191, 130] on span "HANDYMAN" at bounding box center [165, 132] width 135 height 5
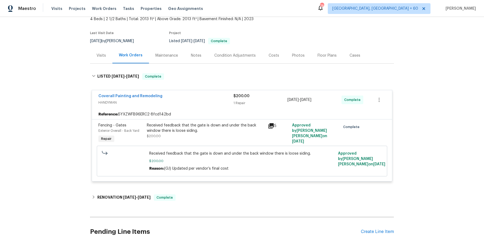
scroll to position [41, 0]
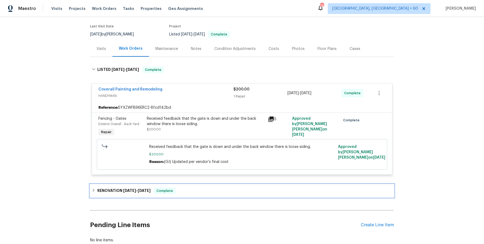
click at [170, 186] on div "RENOVATION 3/27/25 - 3/31/25 Complete" at bounding box center [242, 191] width 304 height 13
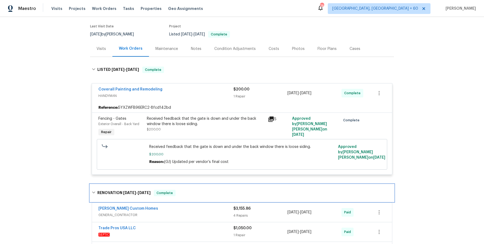
scroll to position [55, 0]
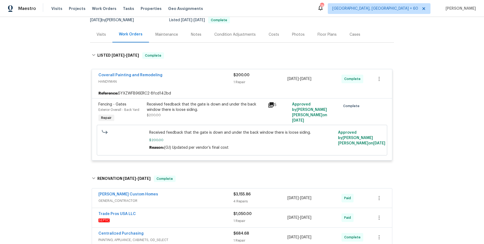
click at [175, 197] on div "Rappa Custom Homes" at bounding box center [165, 195] width 135 height 6
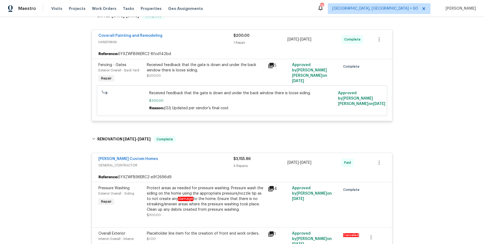
scroll to position [129, 0]
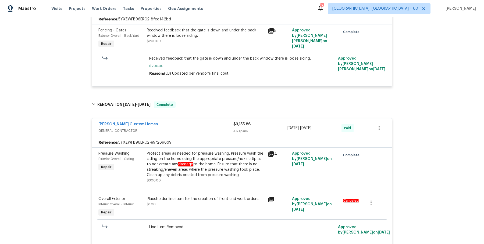
click at [232, 35] on div "Received feedback that the gate is down and under the back window there is loos…" at bounding box center [206, 33] width 118 height 11
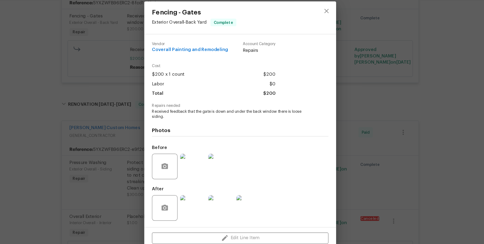
click at [407, 116] on div "Fencing - Gates Exterior Overall - Back Yard Complete Vendor Coverall Painting …" at bounding box center [242, 122] width 484 height 244
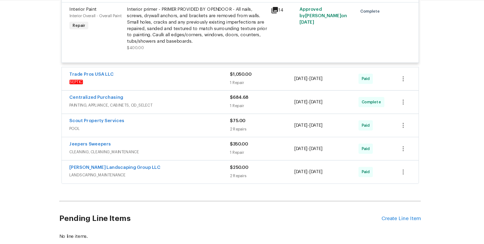
scroll to position [443, 0]
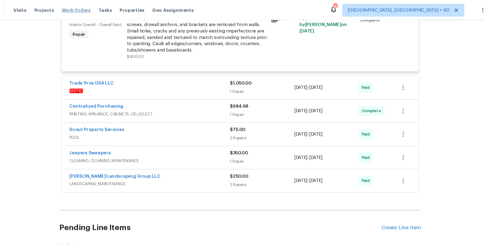
click at [109, 8] on span "Work Orders" at bounding box center [104, 8] width 24 height 5
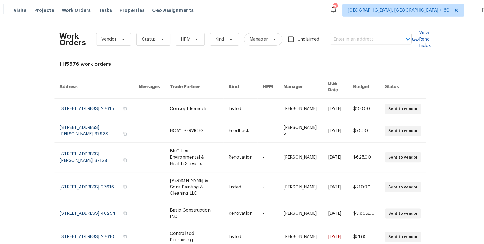
click at [358, 30] on input "text" at bounding box center [344, 33] width 54 height 8
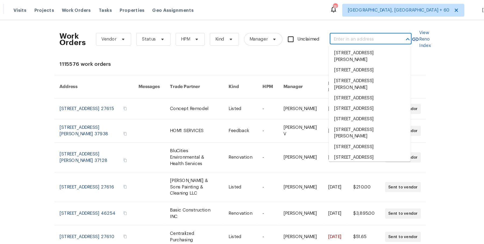
paste input "7513 W Winchester Dr Antioch, TN 37013"
type input "7513 W Winchester Dr Antioch, TN 37013"
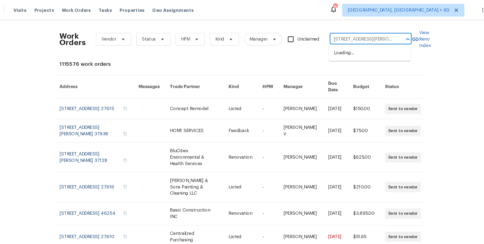
scroll to position [0, 21]
click at [353, 46] on li "7513 W Winchester Dr, Antioch, TN 37013" at bounding box center [351, 44] width 69 height 9
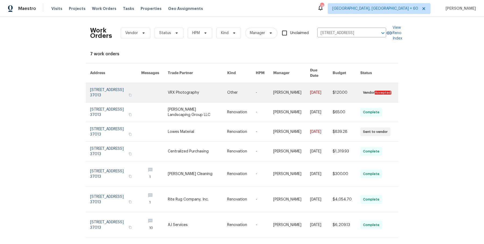
click at [306, 83] on td "8/27/2025" at bounding box center [317, 93] width 23 height 20
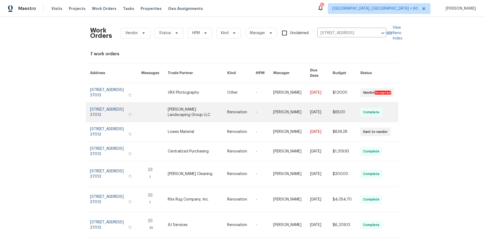
click at [285, 103] on link at bounding box center [291, 112] width 37 height 19
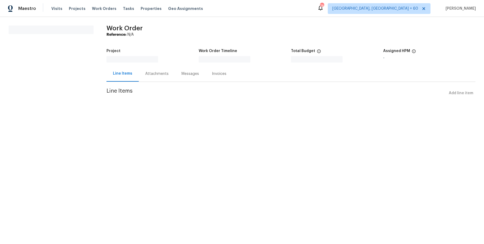
click at [147, 61] on div at bounding box center [152, 59] width 92 height 6
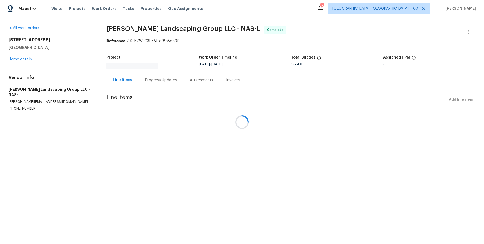
click at [28, 64] on div at bounding box center [242, 122] width 484 height 244
click at [28, 61] on div at bounding box center [242, 122] width 484 height 244
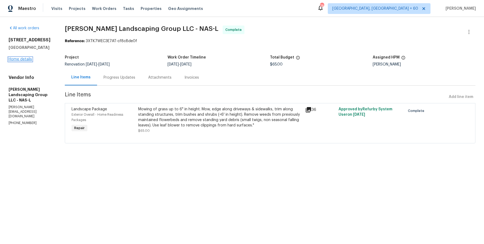
click at [28, 61] on link "Home details" at bounding box center [20, 60] width 23 height 4
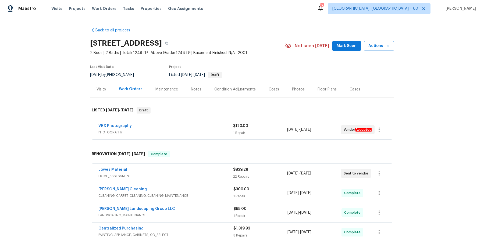
click at [160, 121] on div "VRX Photography PHOTOGRAPHY $120.00 1 Repair 8/26/2025 - 8/27/2025 Vendor Accep…" at bounding box center [242, 129] width 300 height 19
click at [159, 125] on div "VRX Photography" at bounding box center [165, 126] width 135 height 6
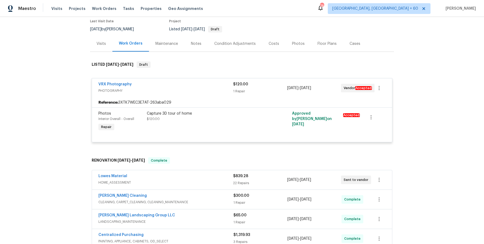
click at [177, 178] on div "Lowes Material" at bounding box center [165, 177] width 135 height 6
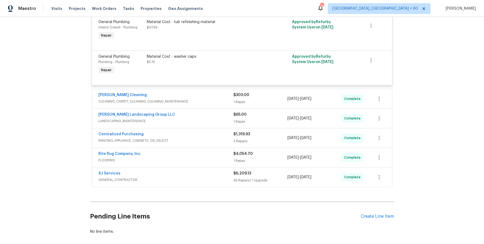
scroll to position [1018, 0]
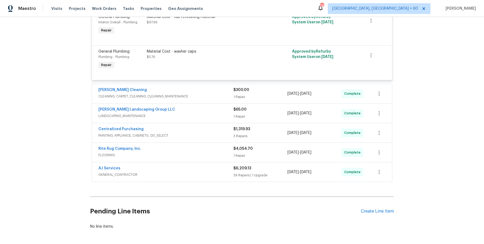
click at [207, 94] on div "Soledad Cleaning" at bounding box center [165, 90] width 135 height 6
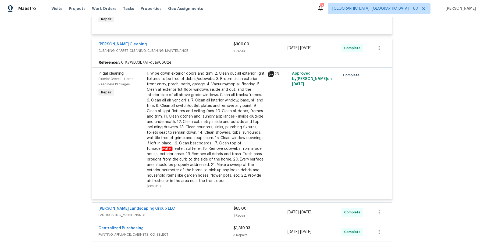
scroll to position [1203, 0]
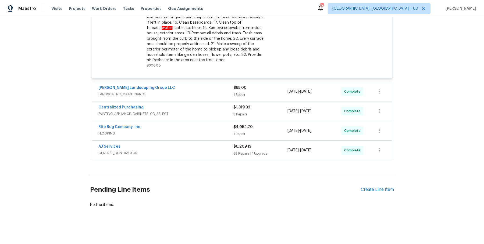
click at [214, 101] on div "Sandoval Landscaping Group LLC LANDSCAPING_MAINTENANCE $65.00 1 Repair 8/15/202…" at bounding box center [242, 91] width 300 height 19
click at [215, 93] on span "LANDSCAPING_MAINTENANCE" at bounding box center [165, 94] width 135 height 5
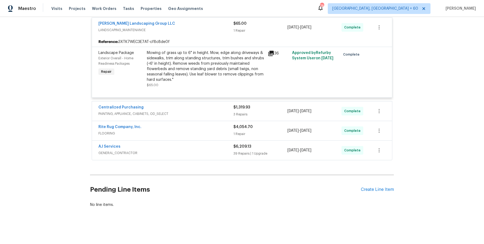
click at [202, 117] on span "PAINTING, APPLIANCE, CABINETS, OD_SELECT" at bounding box center [165, 113] width 135 height 5
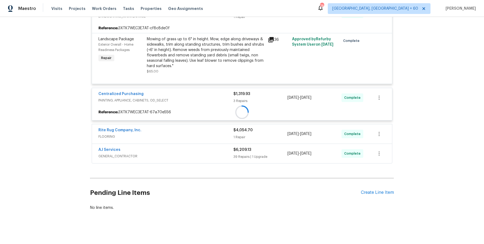
scroll to position [1284, 0]
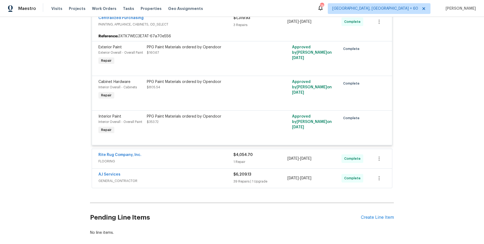
click at [185, 165] on div "Rite Rug Company, Inc. FLOORING" at bounding box center [165, 158] width 135 height 13
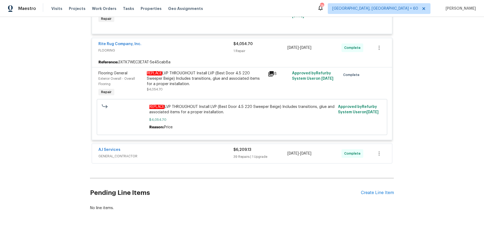
scroll to position [1451, 0]
click at [179, 154] on div "AJ Services" at bounding box center [165, 151] width 135 height 6
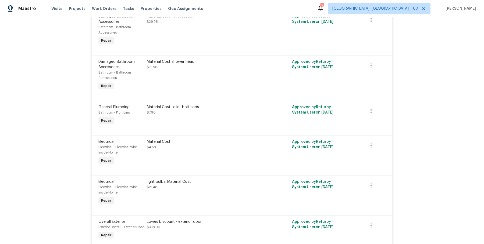
scroll to position [0, 0]
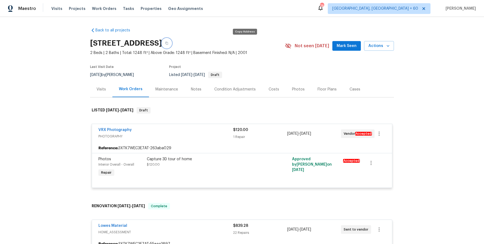
click at [172, 45] on button "button" at bounding box center [167, 43] width 10 height 10
click at [99, 8] on span "Work Orders" at bounding box center [104, 8] width 24 height 5
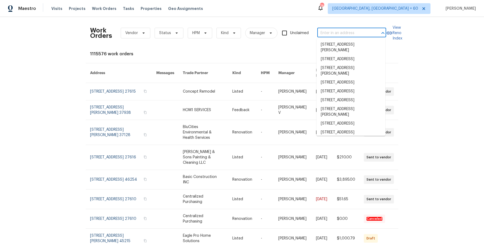
click at [327, 36] on input "text" at bounding box center [344, 33] width 54 height 8
paste input "2905 Polo View Ln Matthews, NC 28105"
type input "2905 Polo View Ln Matthews, NC 28105"
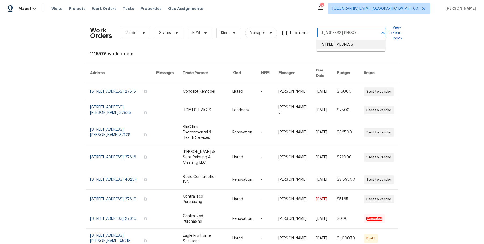
click at [337, 46] on li "2905 Polo View Ln, Matthews, NC 28105" at bounding box center [351, 44] width 69 height 9
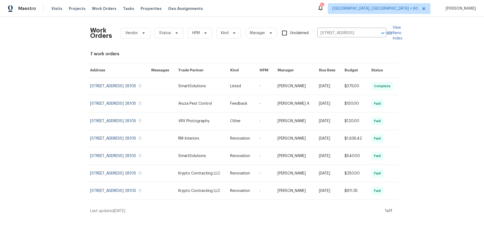
click at [266, 90] on td "-" at bounding box center [264, 86] width 18 height 17
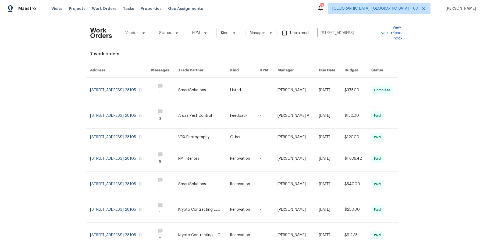
click at [266, 90] on td "-" at bounding box center [264, 91] width 18 height 26
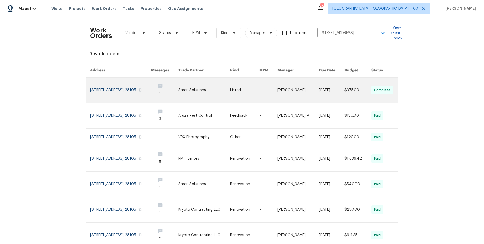
click at [255, 90] on link at bounding box center [244, 90] width 29 height 25
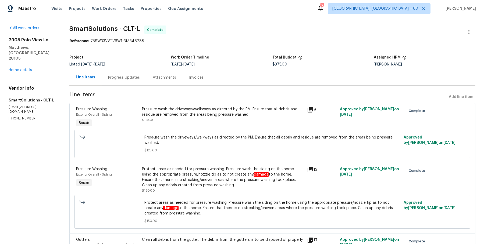
click at [24, 61] on div "2905 Polo View Ln Matthews, NC 28105 Home details" at bounding box center [33, 54] width 48 height 35
click at [26, 68] on link "Home details" at bounding box center [20, 70] width 23 height 4
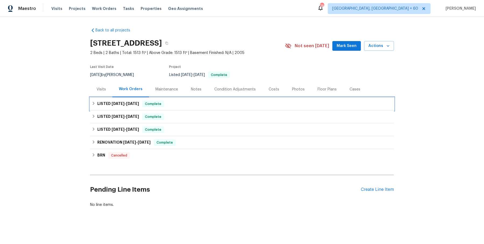
click at [190, 102] on div "LISTED 8/21/25 - 8/25/25 Complete" at bounding box center [242, 104] width 301 height 6
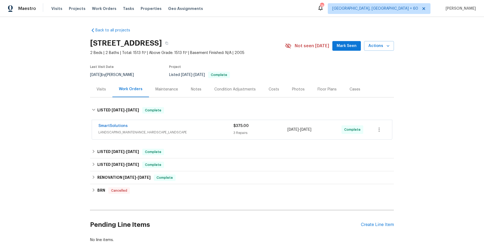
click at [189, 129] on div "SmartSolutions" at bounding box center [165, 126] width 135 height 6
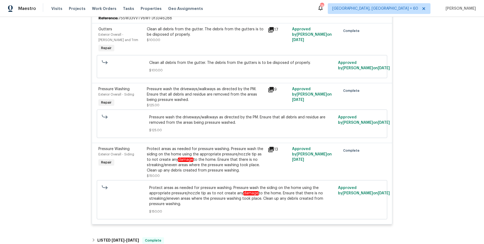
scroll to position [253, 0]
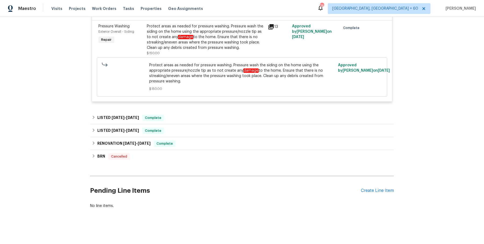
click at [196, 112] on div "LISTED 4/25/25 - 5/7/25 Complete" at bounding box center [242, 118] width 304 height 13
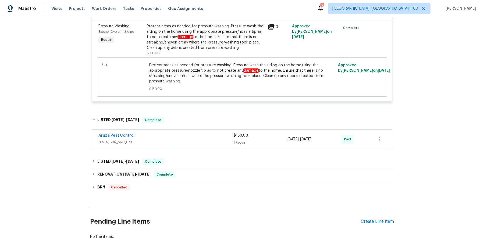
click at [193, 145] on div "Aruza Pest Control PESTS, BRN_AND_LRR" at bounding box center [165, 139] width 135 height 13
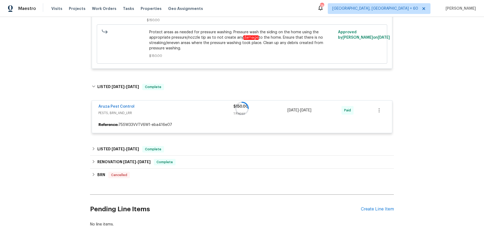
scroll to position [305, 0]
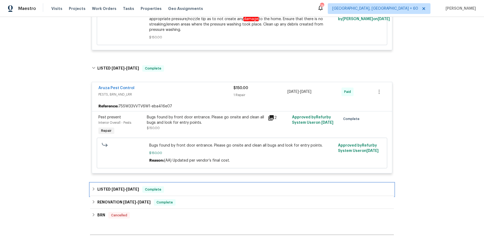
click at [173, 192] on div "LISTED 3/18/25 - 3/19/25 Complete" at bounding box center [242, 189] width 304 height 13
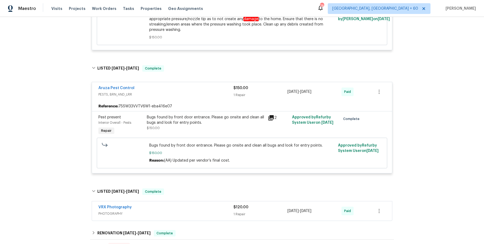
click at [184, 209] on div "VRX Photography" at bounding box center [165, 208] width 135 height 6
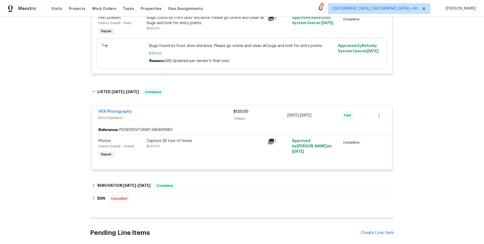
scroll to position [446, 0]
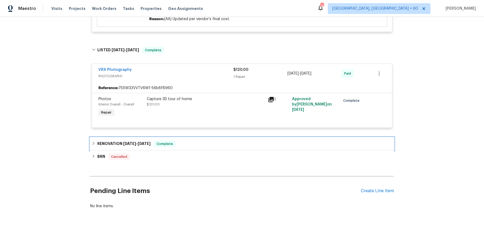
click at [180, 146] on div "RENOVATION 3/10/25 - 3/17/25 Complete" at bounding box center [242, 144] width 301 height 6
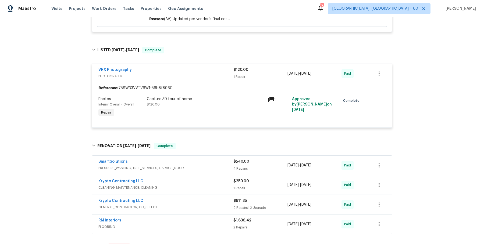
click at [186, 171] on div "SmartSolutions PRESSURE_WASHING, TREE_SERVICES, GARAGE_DOOR $540.00 4 Repairs 3…" at bounding box center [242, 165] width 300 height 19
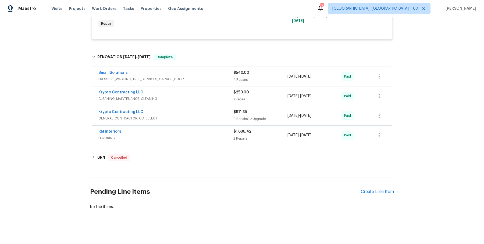
click at [209, 80] on span "PRESSURE_WASHING, TREE_SERVICES, GARAGE_DOOR" at bounding box center [165, 79] width 135 height 5
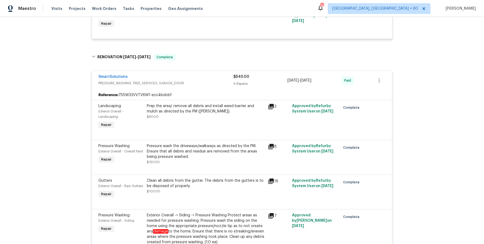
scroll to position [713, 0]
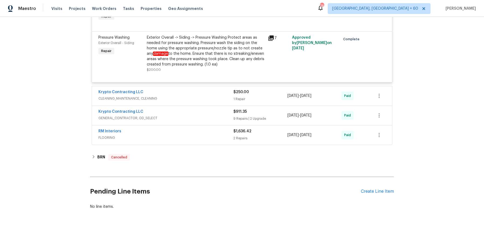
click at [210, 97] on span "CLEANING_MAINTENANCE, CLEANING" at bounding box center [165, 98] width 135 height 5
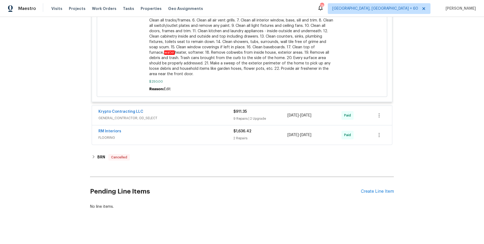
click at [205, 111] on div "Krypto Contracting LLC" at bounding box center [165, 112] width 135 height 6
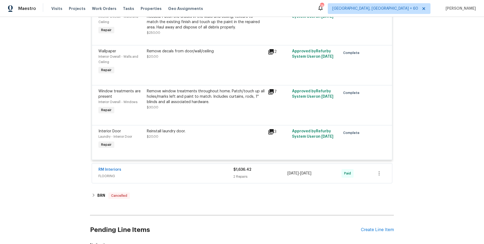
scroll to position [1488, 0]
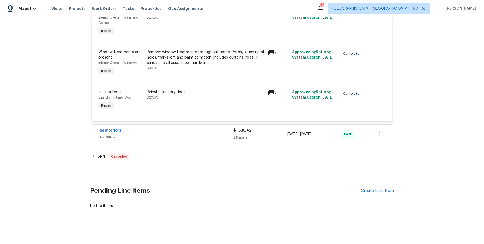
click at [192, 134] on span "FLOORING" at bounding box center [165, 136] width 135 height 5
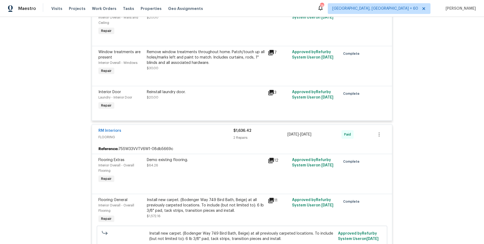
scroll to position [1615, 0]
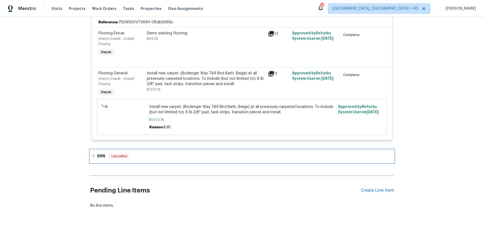
click at [170, 158] on div "BRN Cancelled" at bounding box center [242, 156] width 301 height 6
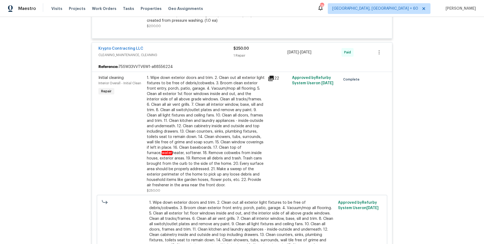
scroll to position [0, 0]
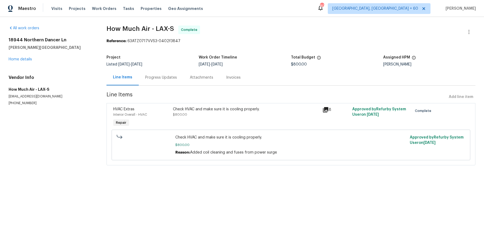
click at [143, 31] on span "How Much Air - LAX-S" at bounding box center [139, 29] width 67 height 6
copy span "How Much Air - LAX-S"
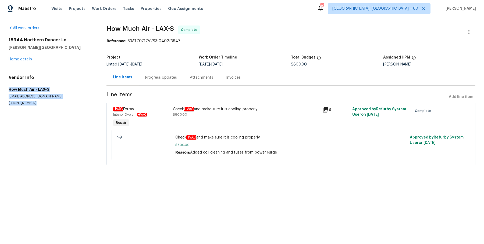
drag, startPoint x: 9, startPoint y: 86, endPoint x: 42, endPoint y: 129, distance: 54.2
click at [42, 129] on section "All work orders 18944 Northern Dancer Ln Yorba Linda, CA 92886 Home details Ven…" at bounding box center [51, 99] width 85 height 147
copy div "How Much Air - LAX-S howmuchandy@gmail.com (562) 612-8961"
